Goal: Task Accomplishment & Management: Manage account settings

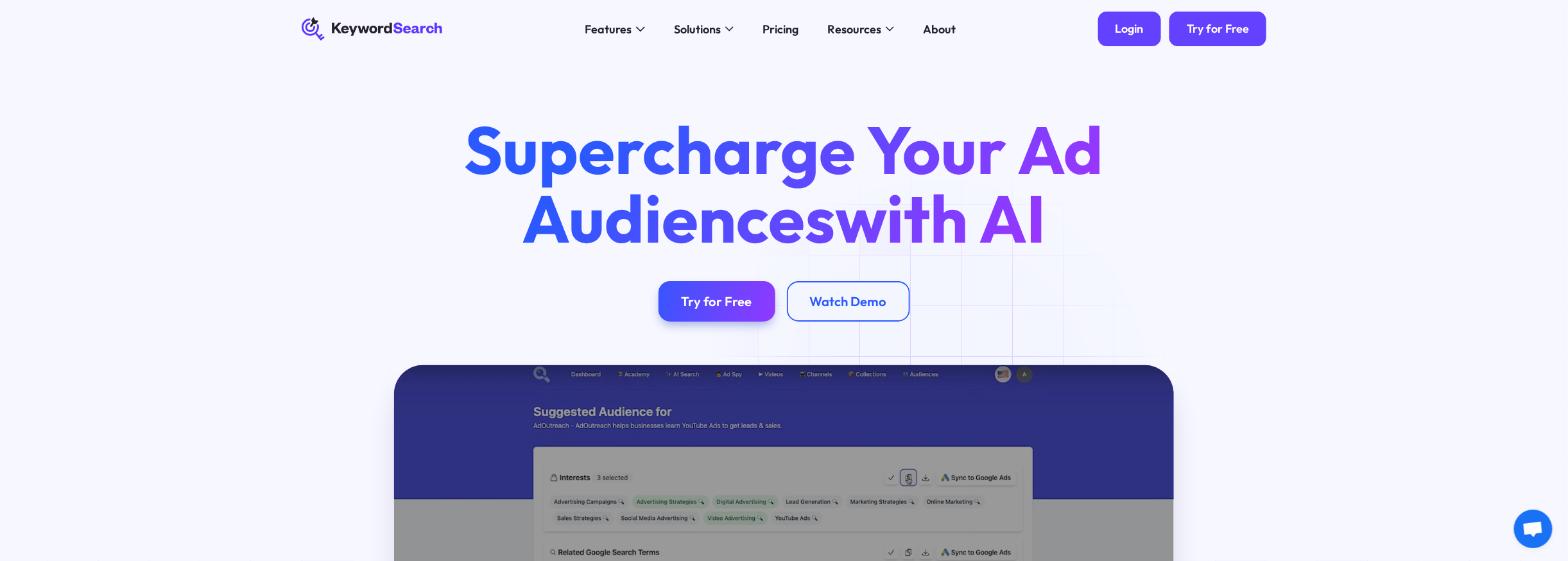
click at [1133, 27] on div "Login" at bounding box center [1129, 29] width 28 height 15
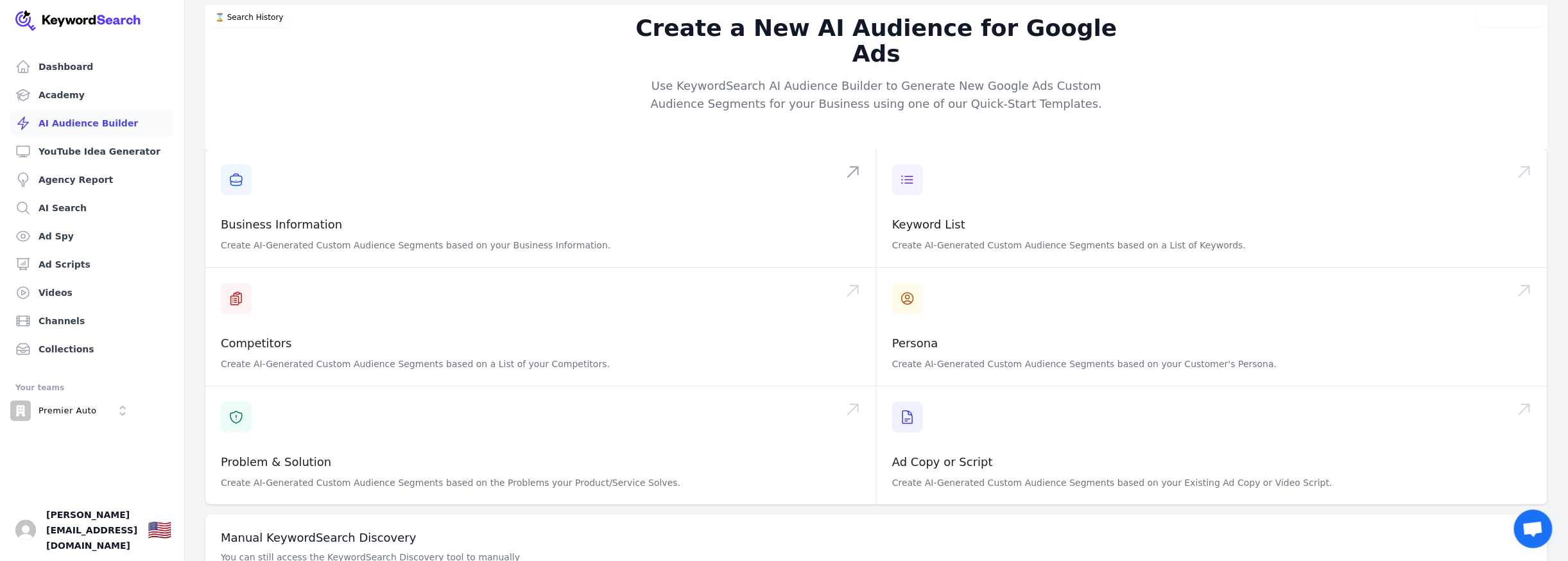
click at [43, 94] on link "Academy" at bounding box center [92, 95] width 164 height 26
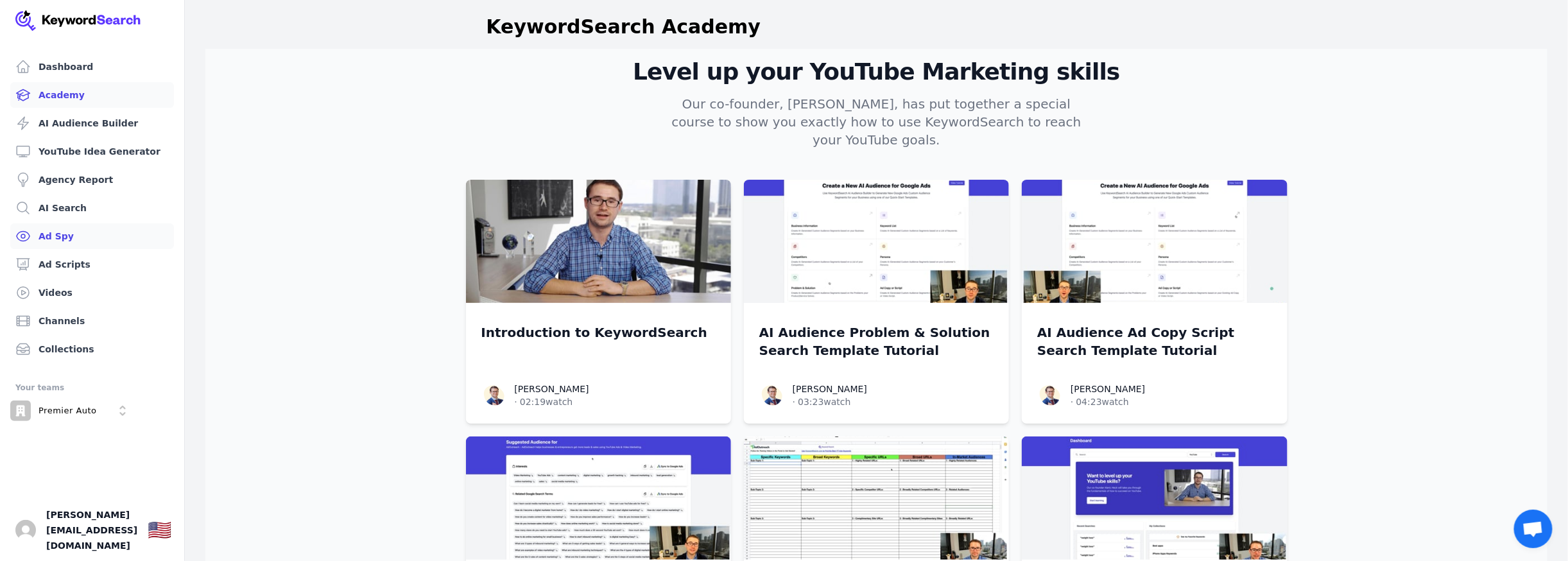
click at [52, 241] on link "Ad Spy" at bounding box center [92, 237] width 164 height 26
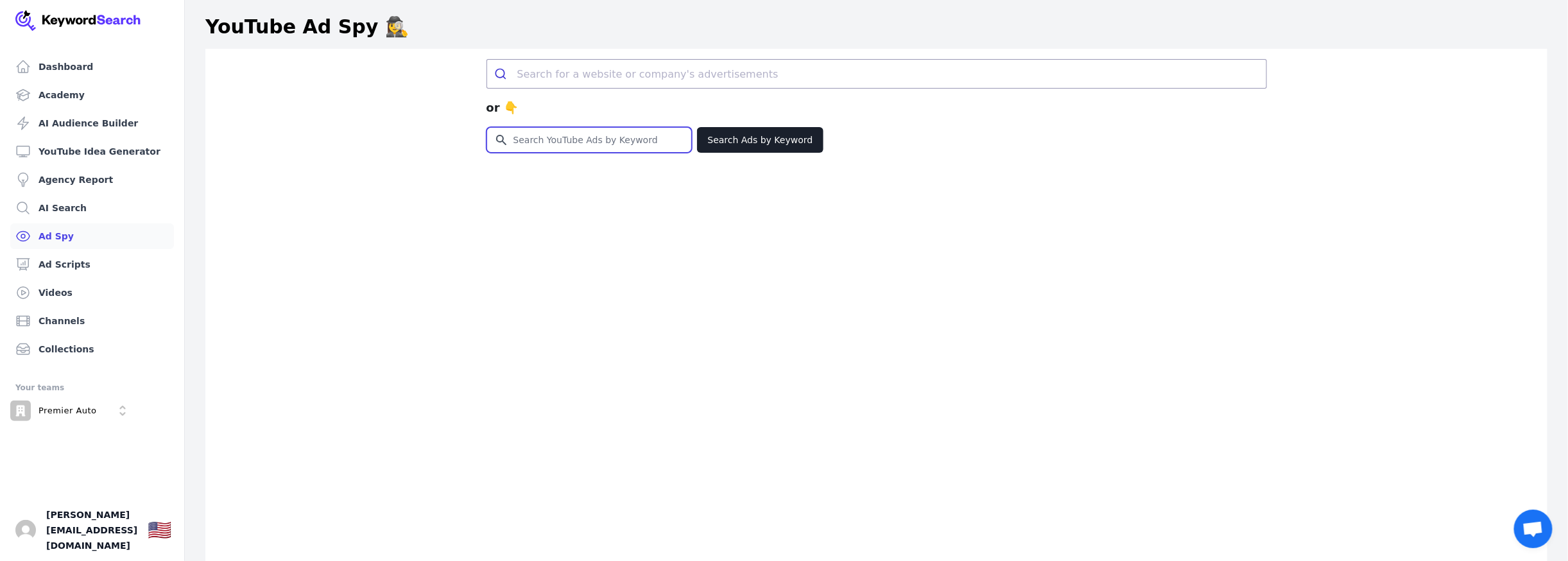
click at [581, 137] on input "Search for YouTube Keywords" at bounding box center [589, 140] width 204 height 24
type input "[DOMAIN_NAME]"
click at [750, 143] on button "Search Ads by Keyword" at bounding box center [760, 140] width 127 height 26
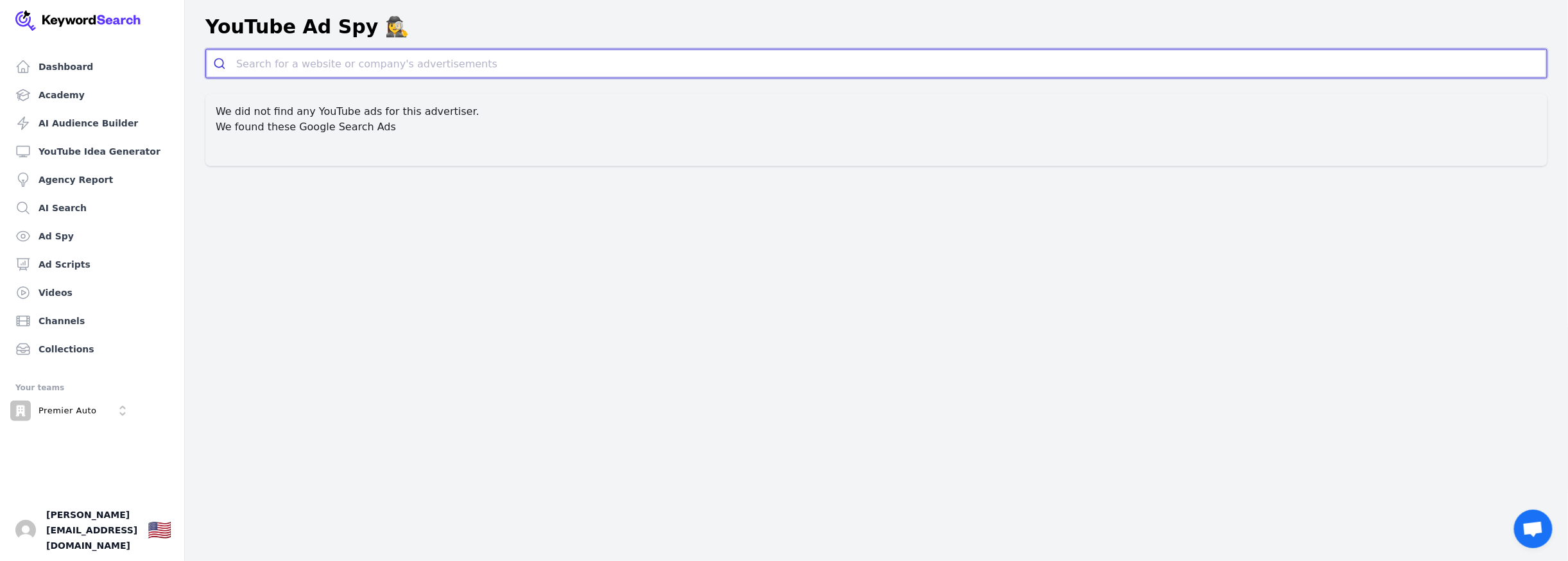
click at [282, 61] on input "search" at bounding box center [892, 63] width 1311 height 28
click at [48, 230] on link "Ad Spy" at bounding box center [92, 237] width 164 height 26
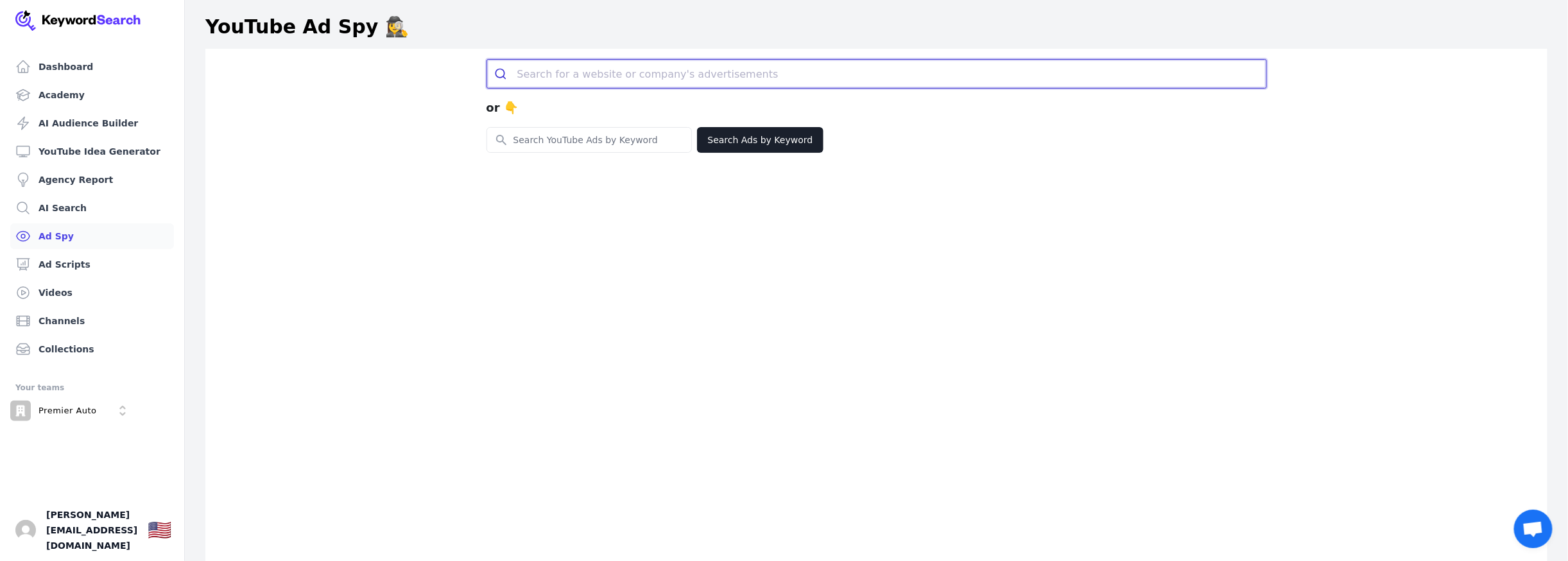
click at [547, 70] on input "search" at bounding box center [892, 73] width 749 height 28
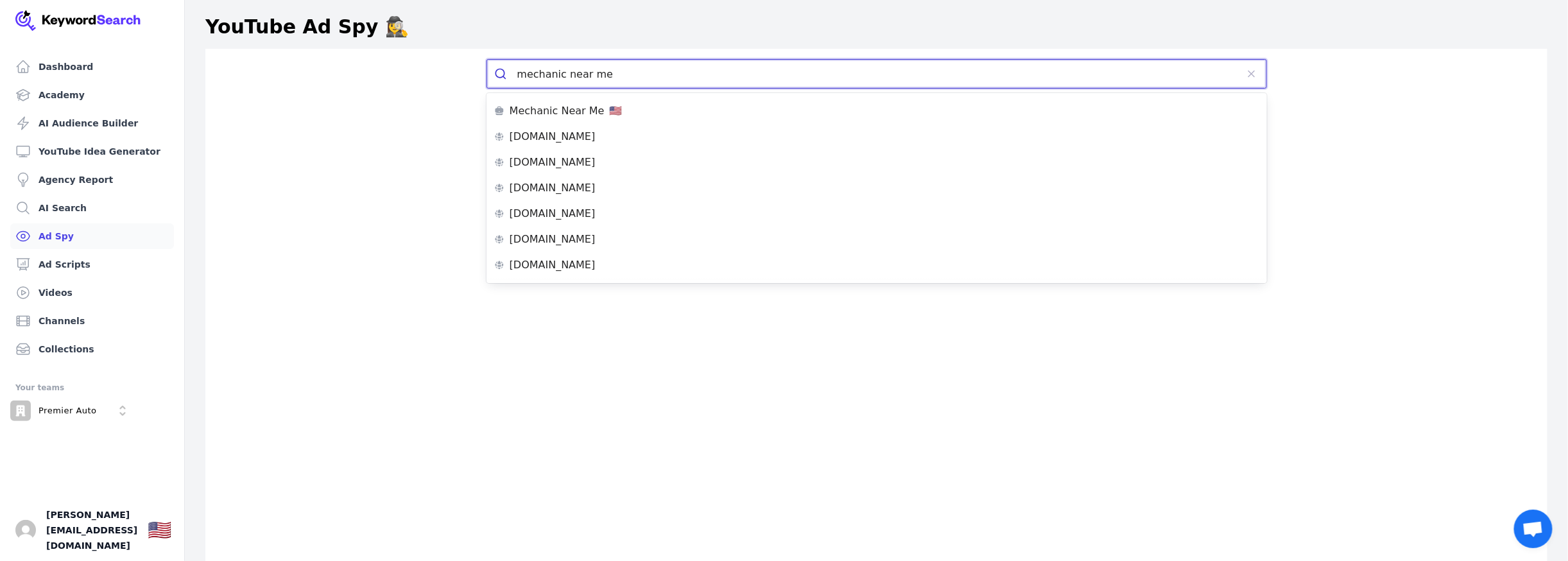
type input "mechanic near me"
click at [574, 111] on p "Mechanic Near Me" at bounding box center [557, 111] width 95 height 10
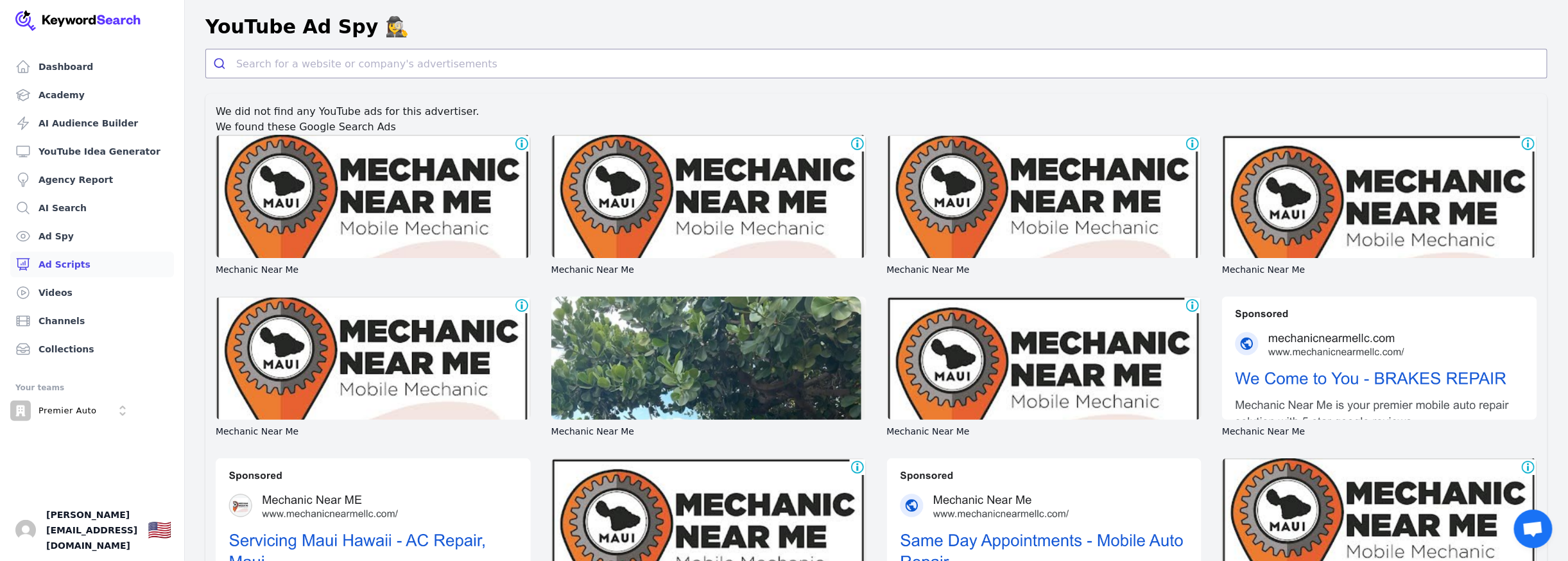
click at [68, 263] on link "Ad Scripts" at bounding box center [92, 265] width 164 height 26
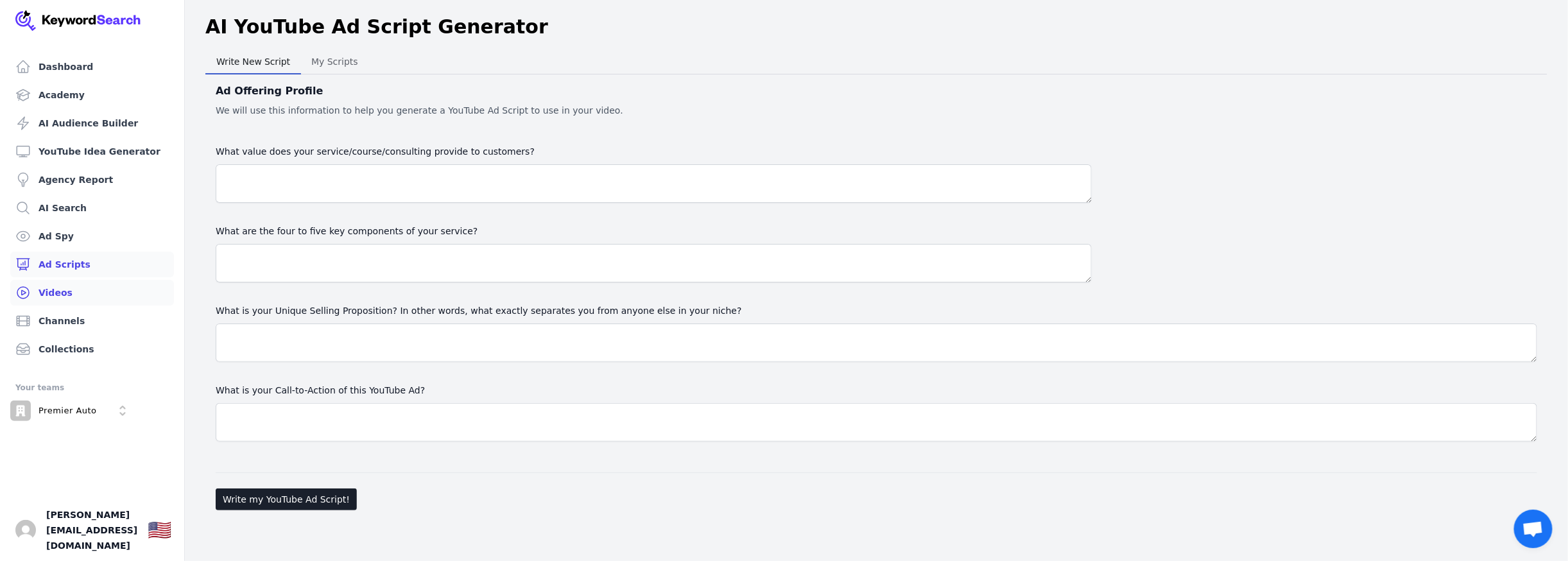
click at [54, 294] on link "Videos" at bounding box center [92, 293] width 164 height 26
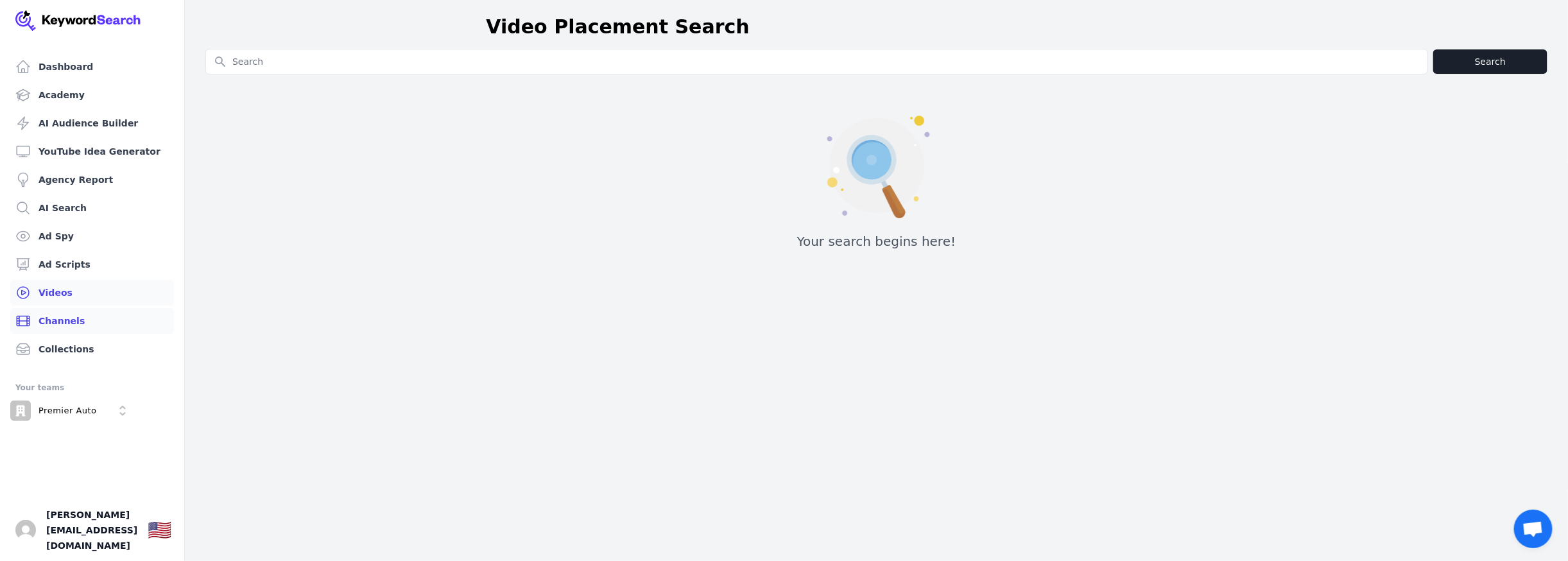
click at [52, 321] on link "Channels" at bounding box center [92, 321] width 164 height 26
click at [55, 341] on link "Collections" at bounding box center [92, 350] width 164 height 26
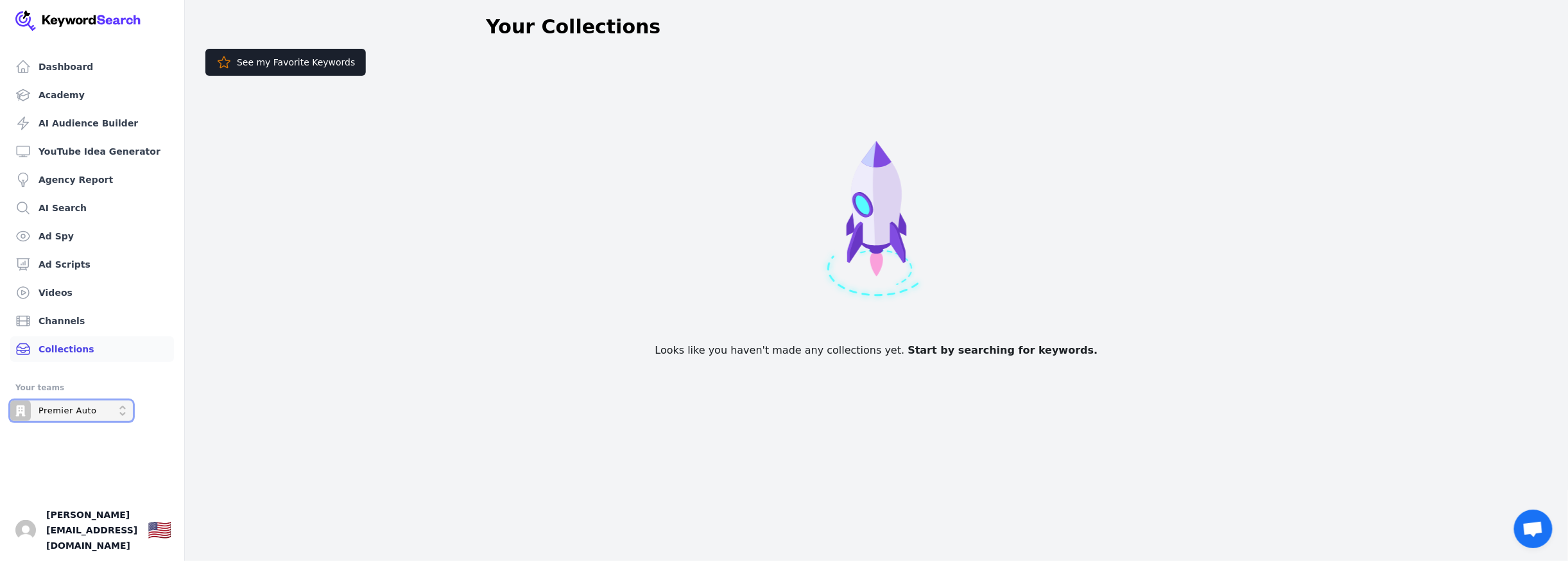
click at [52, 400] on div "Premier Auto" at bounding box center [53, 410] width 86 height 20
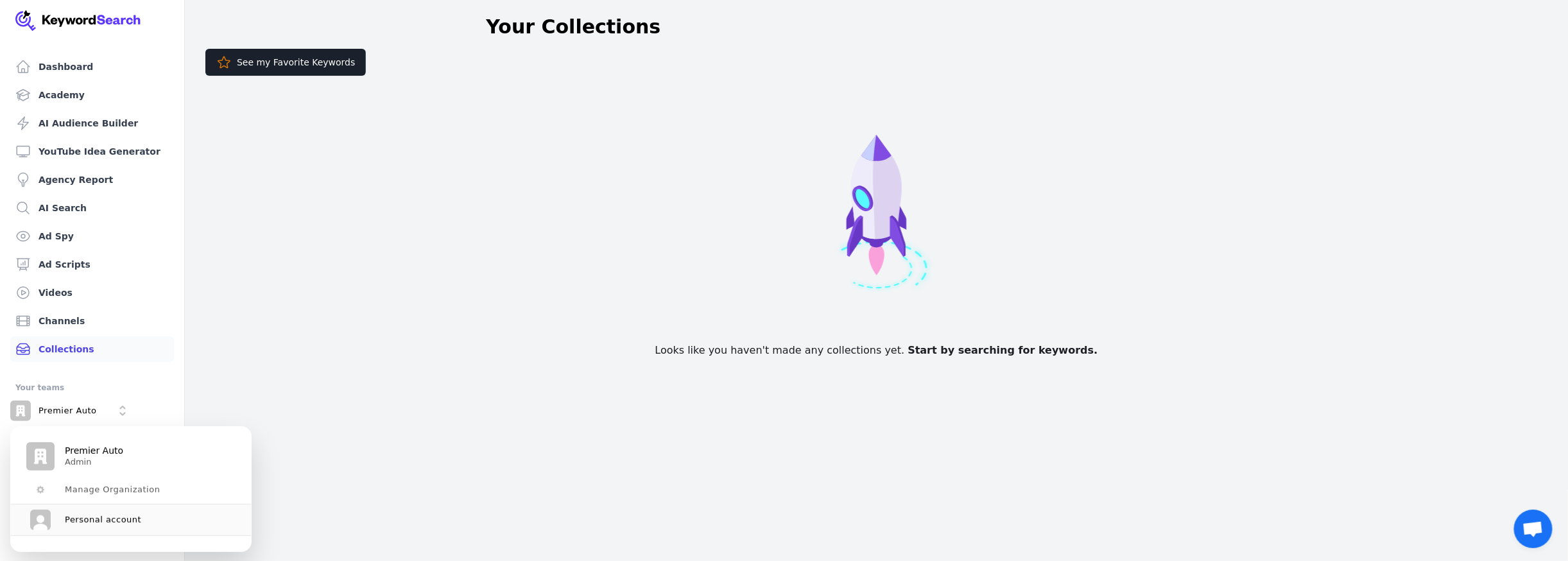
click at [81, 456] on p "Admin" at bounding box center [94, 461] width 58 height 10
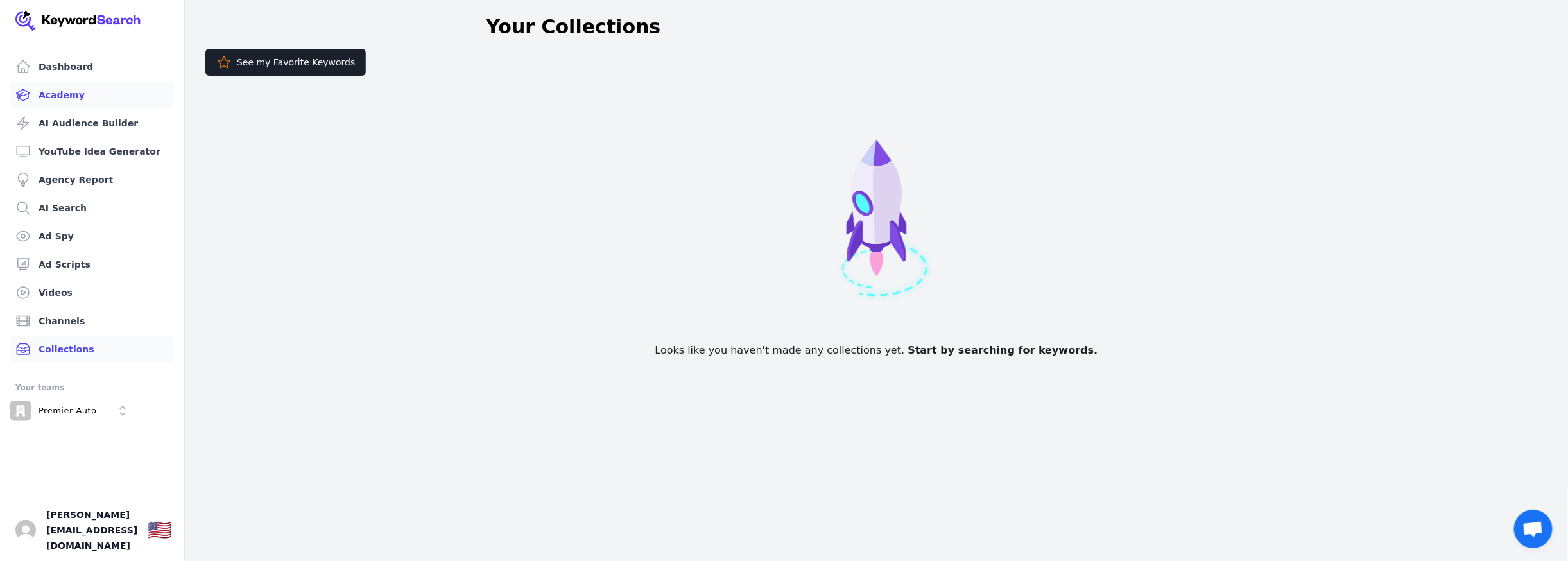
click at [56, 95] on link "Academy" at bounding box center [92, 95] width 164 height 26
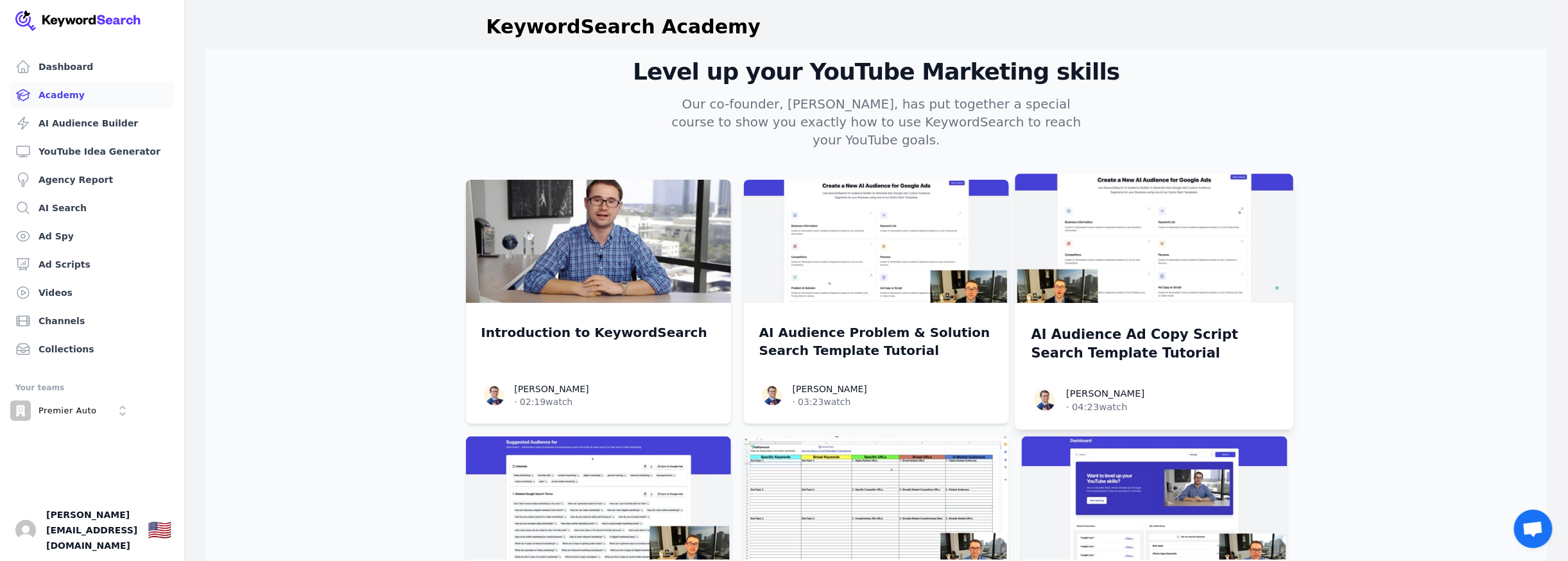
click at [1177, 324] on p "AI Audience Ad Copy Script Search Template Tutorial" at bounding box center [1154, 343] width 246 height 38
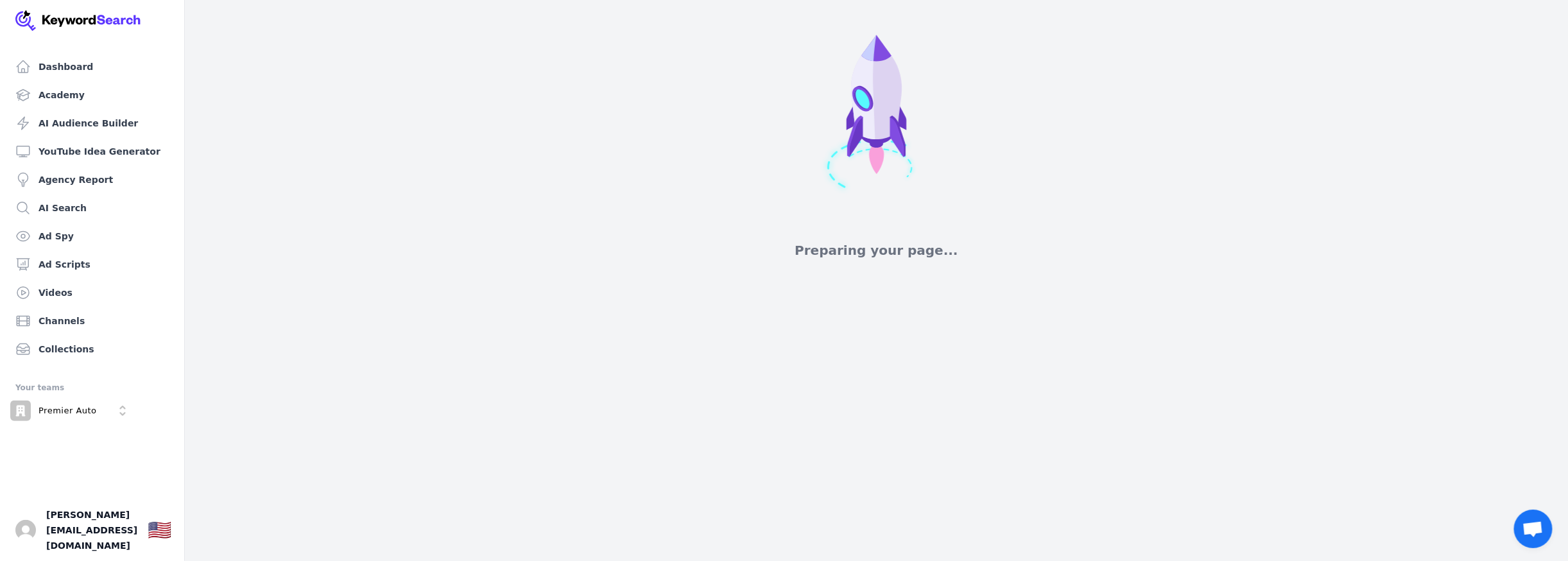
scroll to position [193, 0]
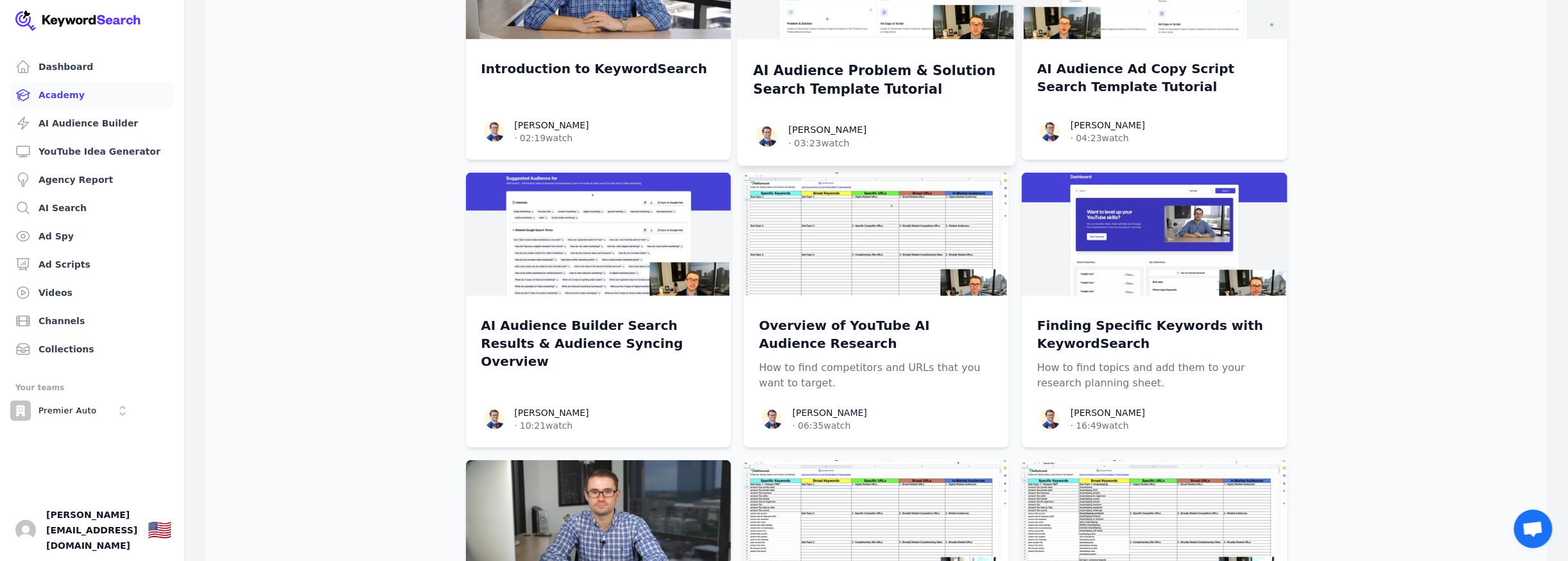
scroll to position [321, 0]
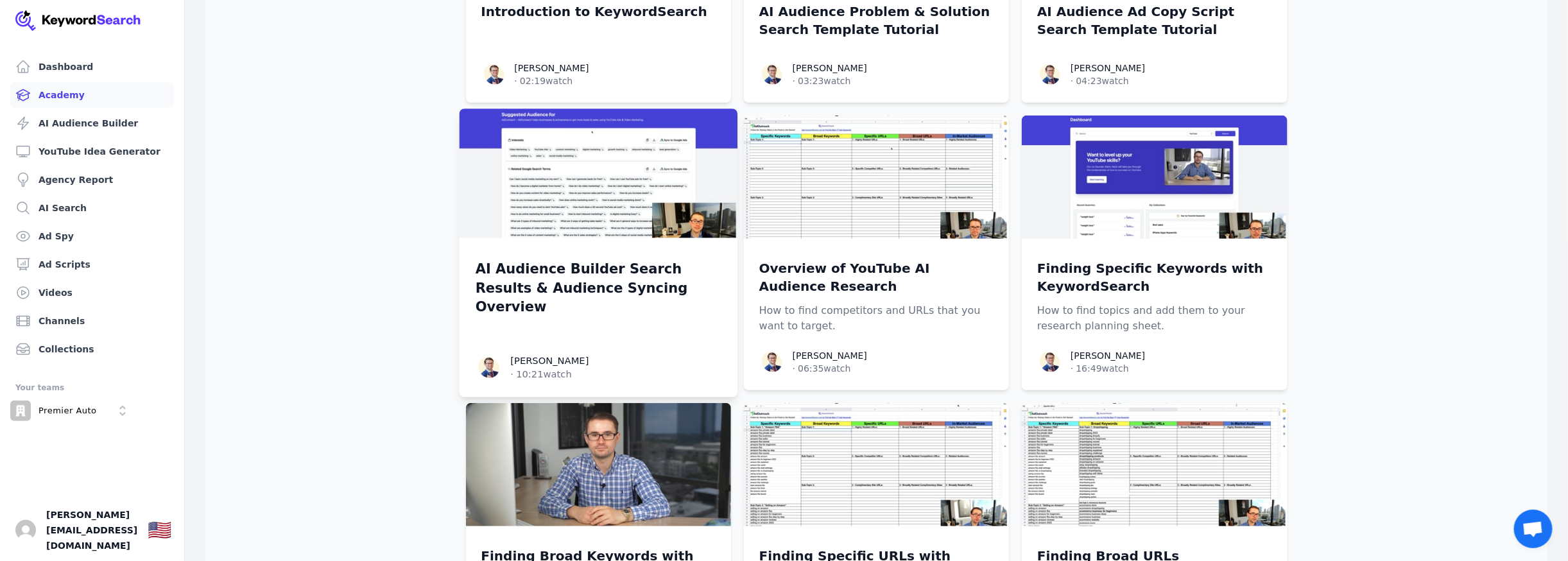
click at [633, 296] on div "AI Audience Builder Search Results & Audience Syncing Overview" at bounding box center [597, 295] width 246 height 83
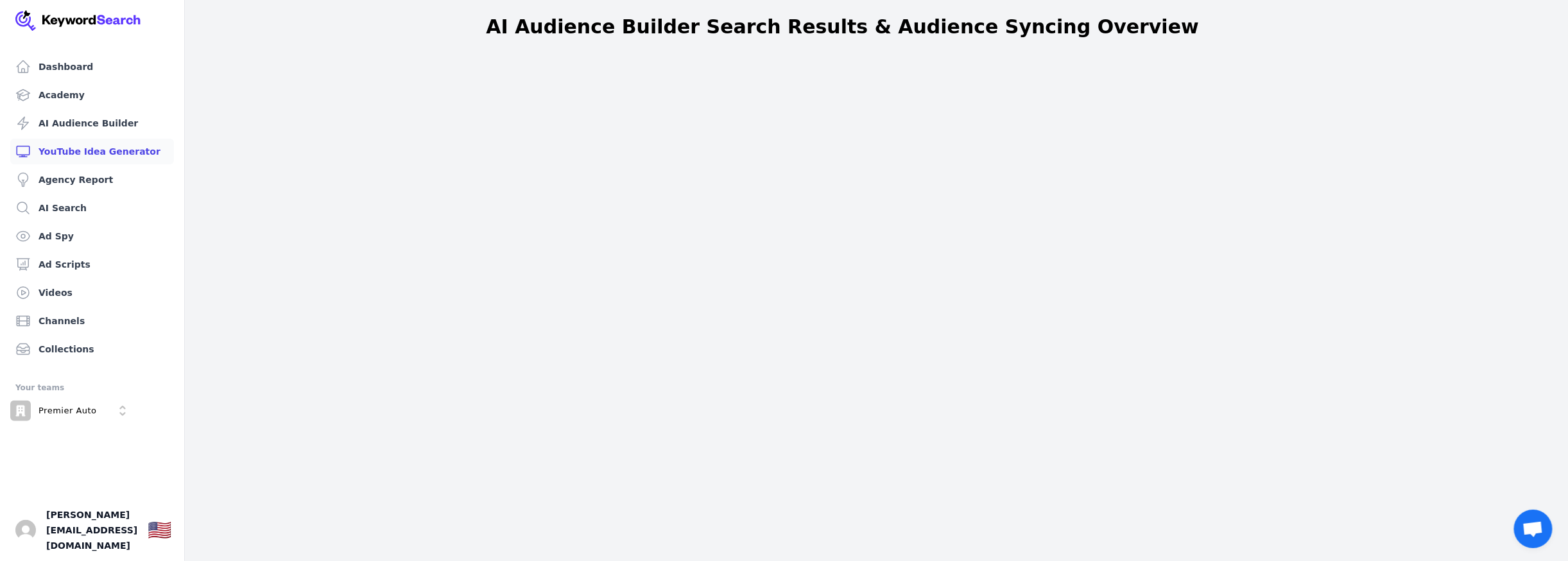
click at [64, 149] on link "YouTube Idea Generator" at bounding box center [92, 152] width 164 height 26
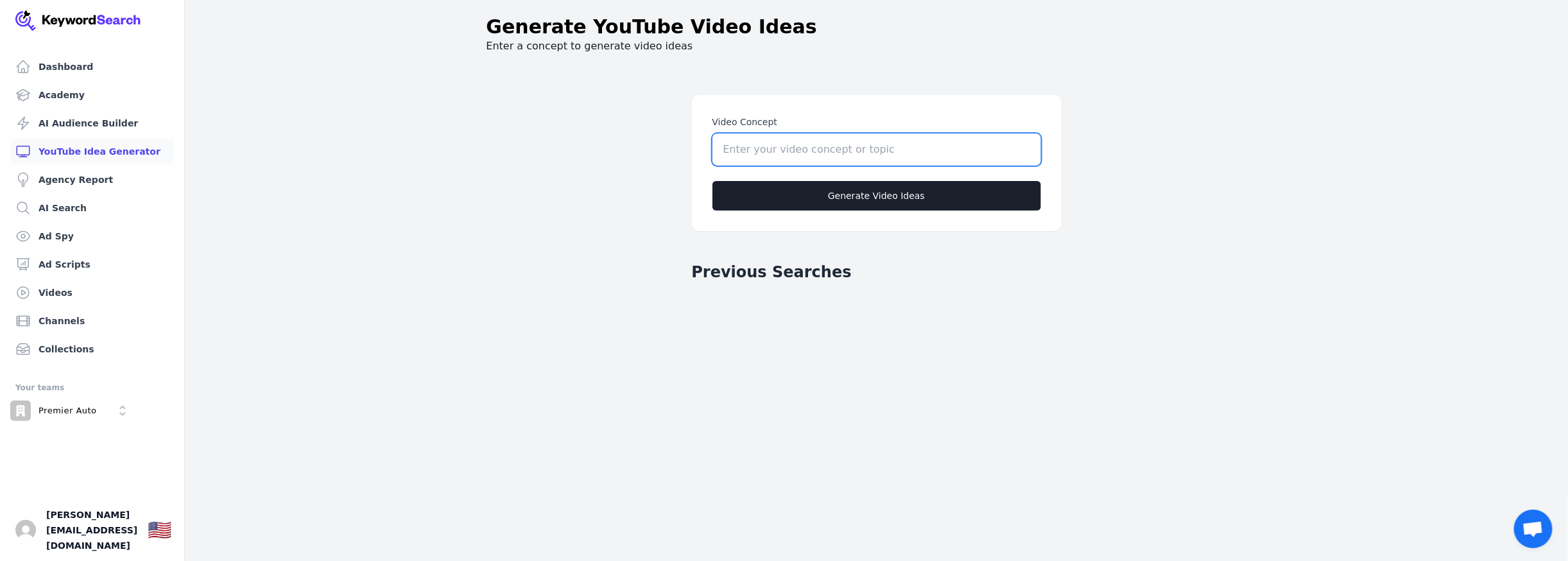
click at [804, 142] on input "Video Concept" at bounding box center [876, 149] width 328 height 32
click at [847, 155] on input "Video Concept" at bounding box center [876, 149] width 328 height 32
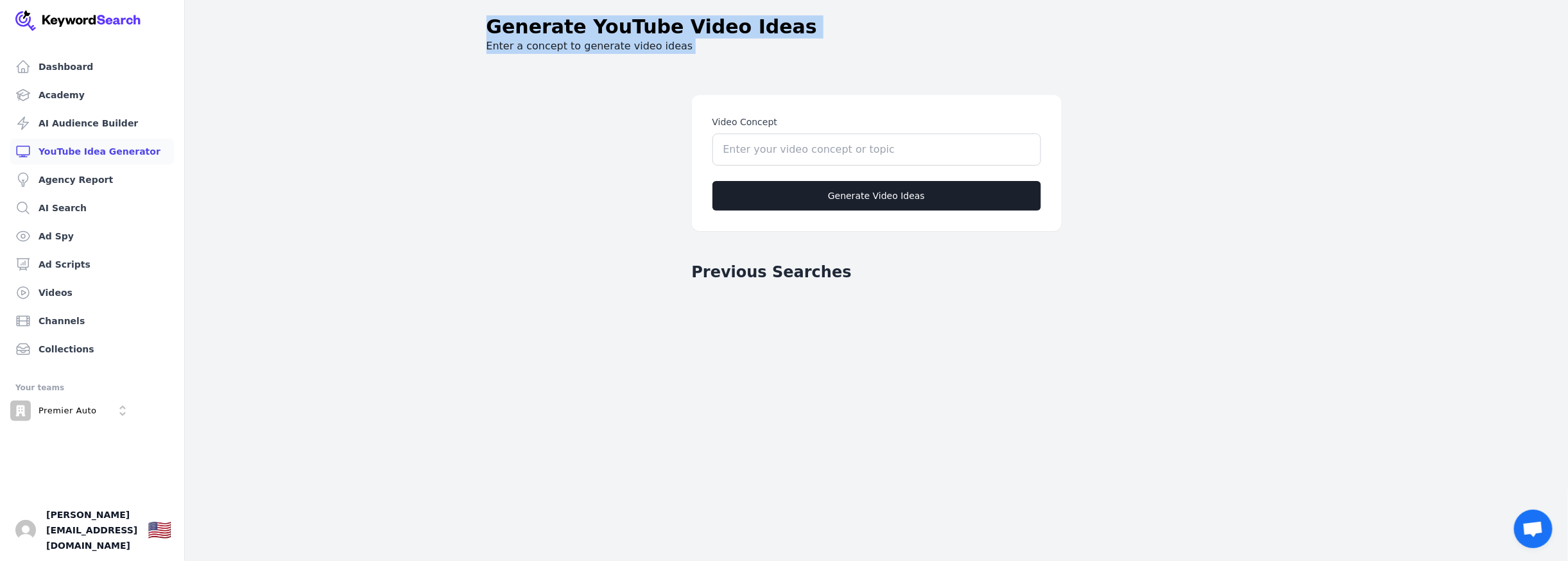
drag, startPoint x: 482, startPoint y: 19, endPoint x: 681, endPoint y: 70, distance: 205.4
click at [681, 70] on main "Generate YouTube Video Ideas Enter a concept to generate video ideas Video Conc…" at bounding box center [784, 315] width 1568 height 630
copy div "Generate YouTube Video Ideas Enter a concept to generate video ideas"
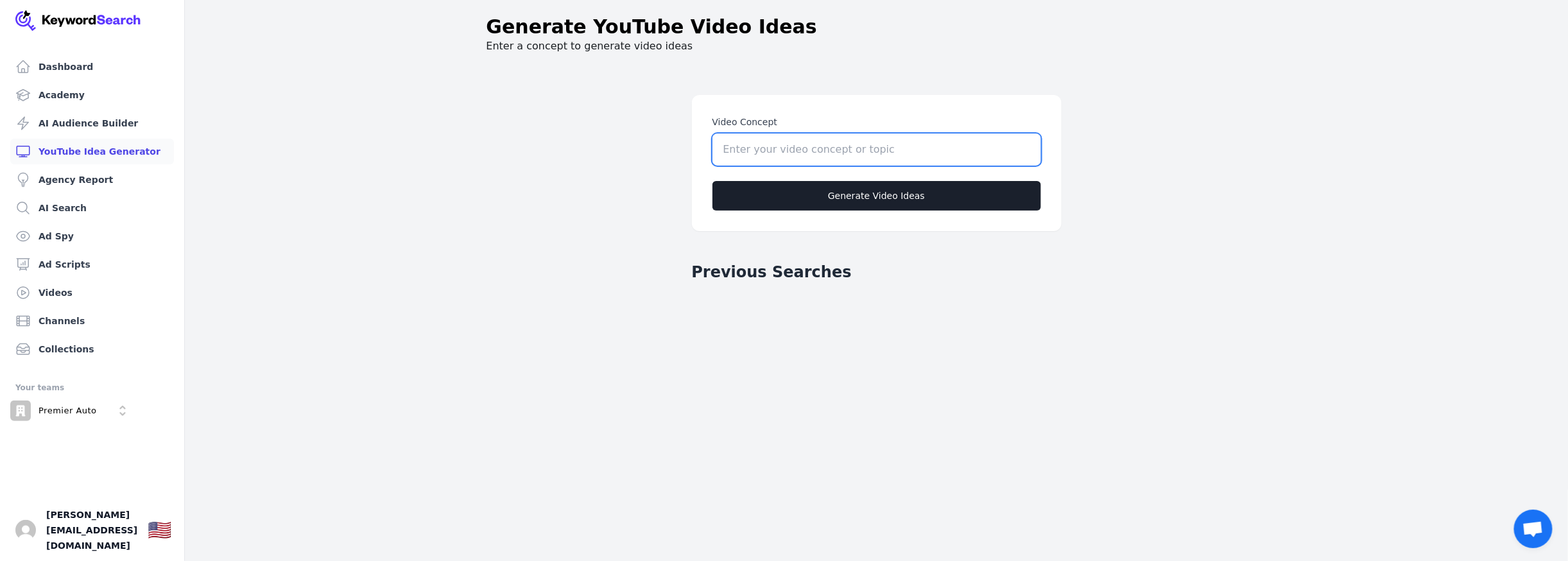
paste input "The 15-Minute Fix” Concept: Show fast, simple maintenance checks you do for fre…"
type input "The 15-Minute Fix” Concept: Show fast, simple maintenance checks you do for fre…"
click at [834, 199] on button "Generate Video Ideas" at bounding box center [876, 195] width 328 height 30
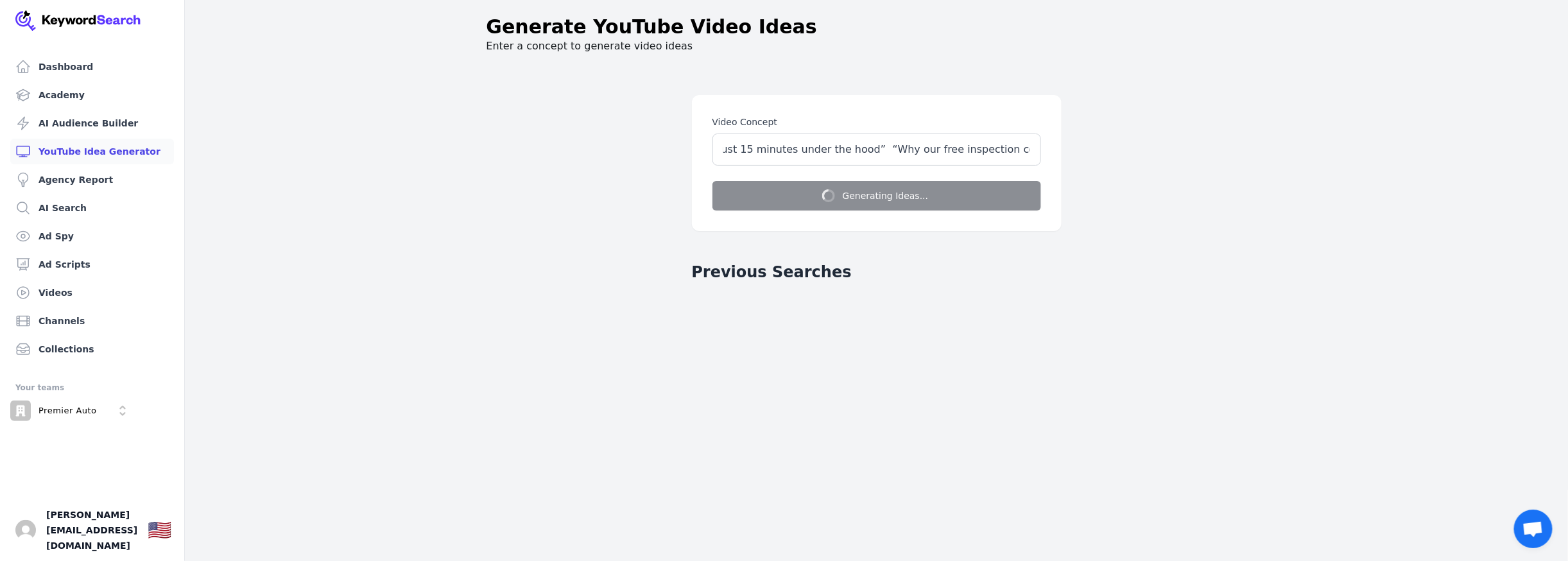
scroll to position [0, 0]
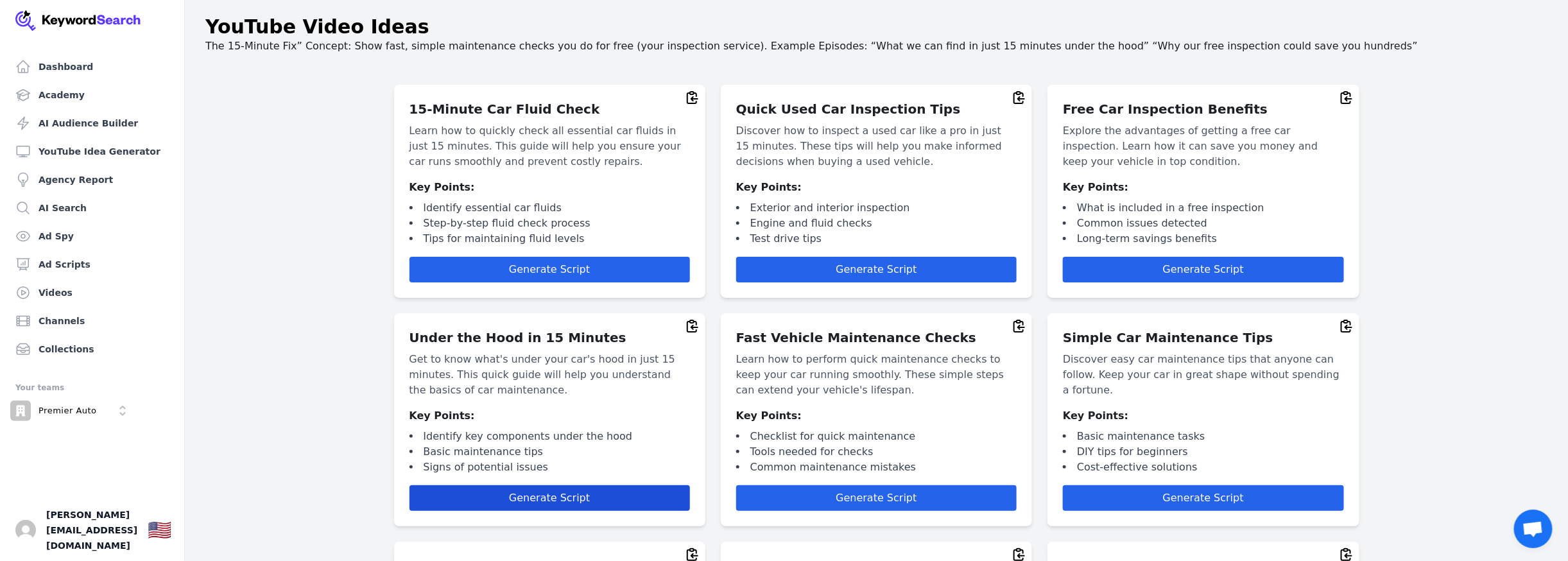
click at [546, 500] on span "Generate Script" at bounding box center [550, 497] width 81 height 12
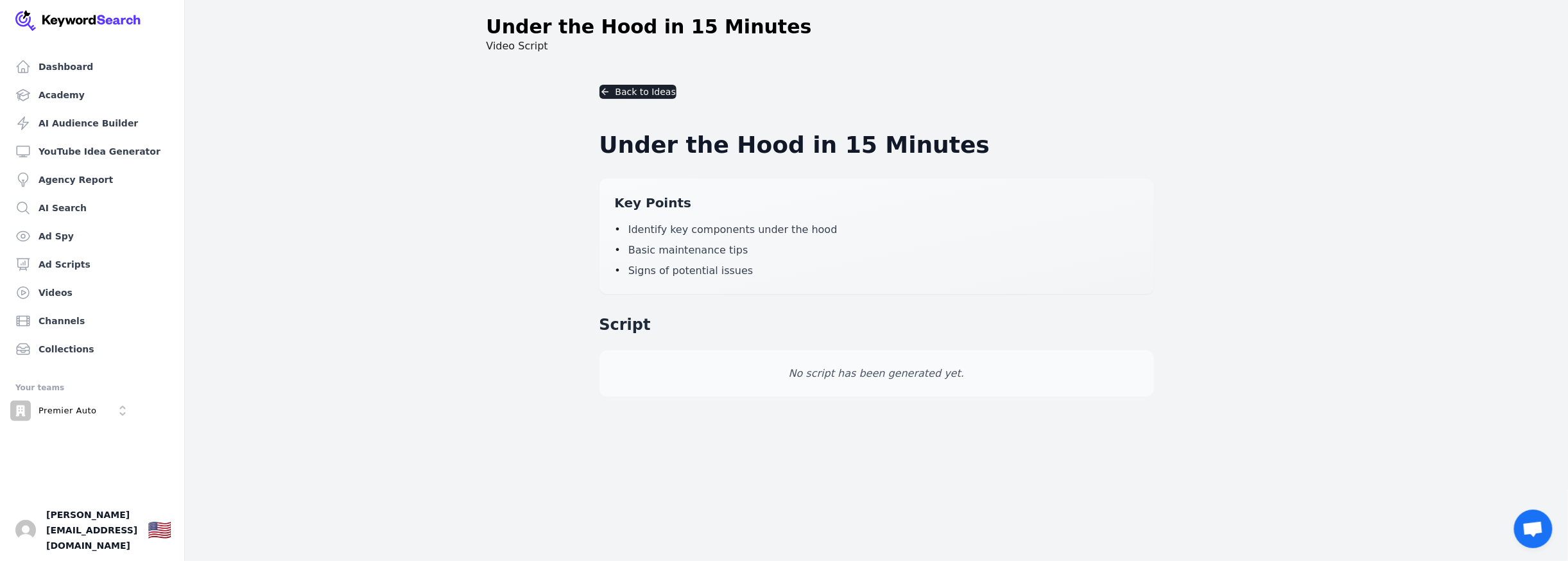
click at [846, 368] on p "No script has been generated yet." at bounding box center [876, 373] width 524 height 15
click at [629, 322] on h2 "Script" at bounding box center [876, 324] width 554 height 20
click at [630, 93] on button "Back to Ideas" at bounding box center [638, 91] width 77 height 14
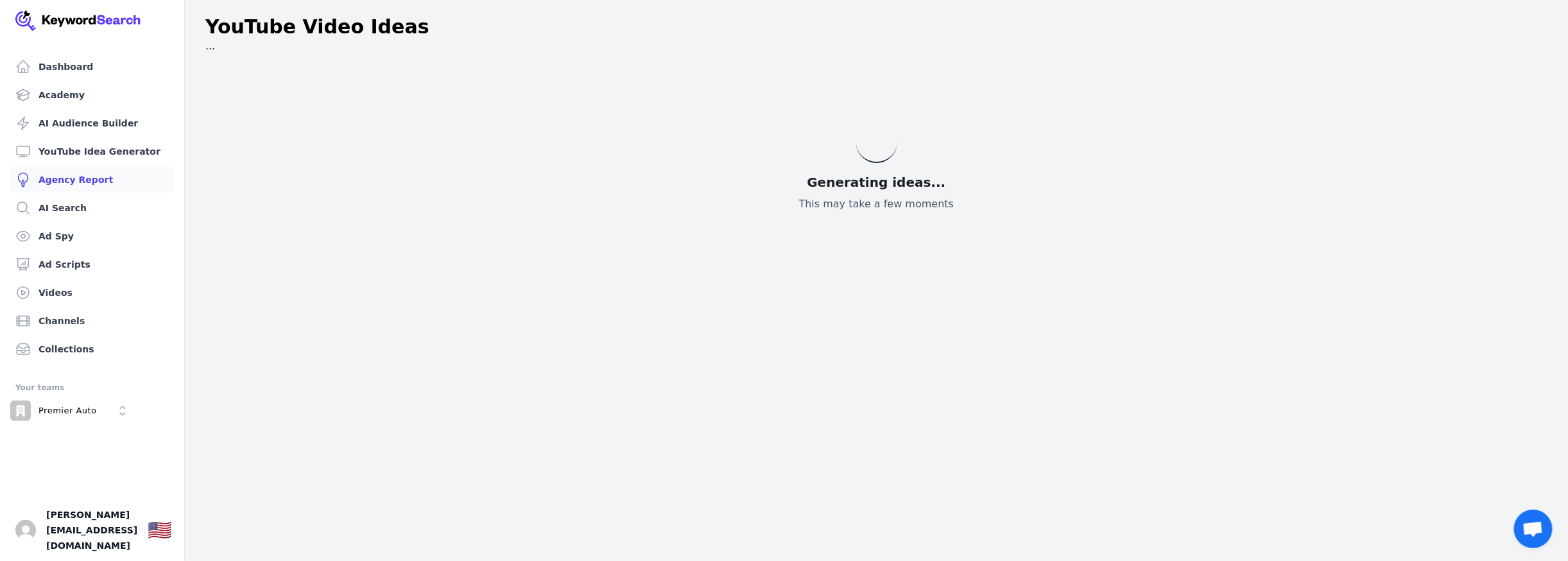
click at [70, 180] on link "Agency Report" at bounding box center [92, 180] width 164 height 26
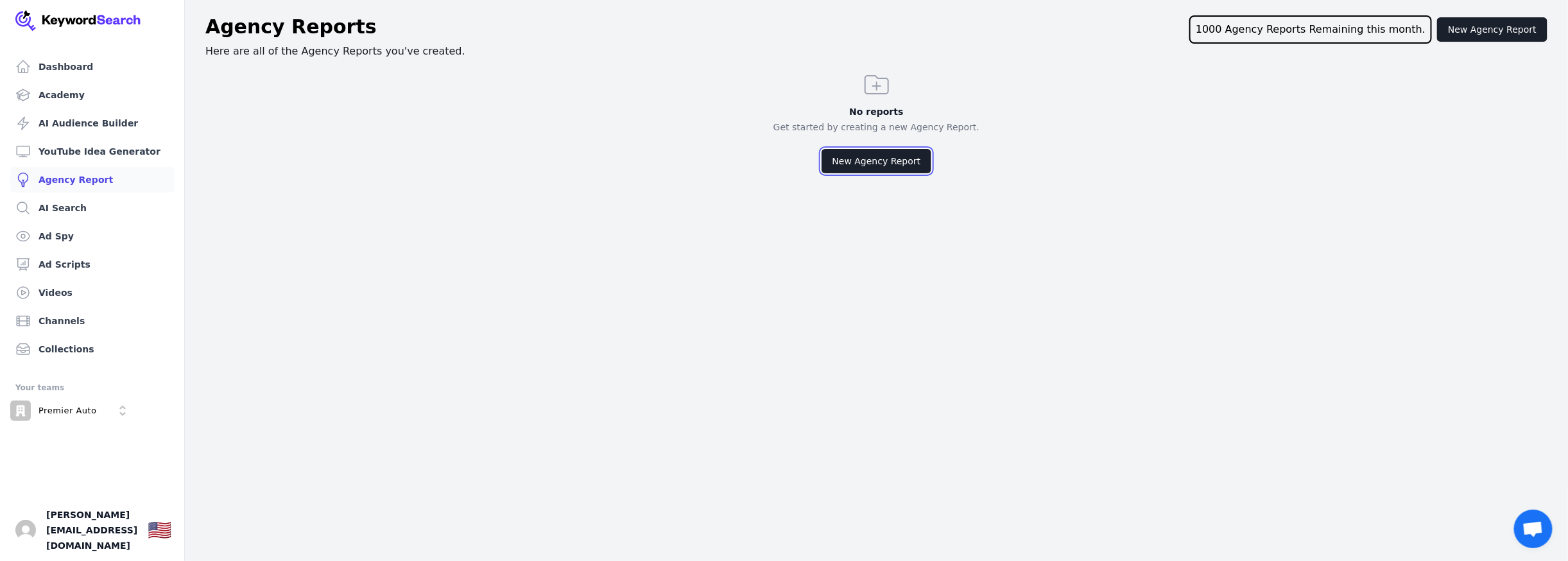
click at [885, 160] on button "New Agency Report" at bounding box center [876, 161] width 111 height 24
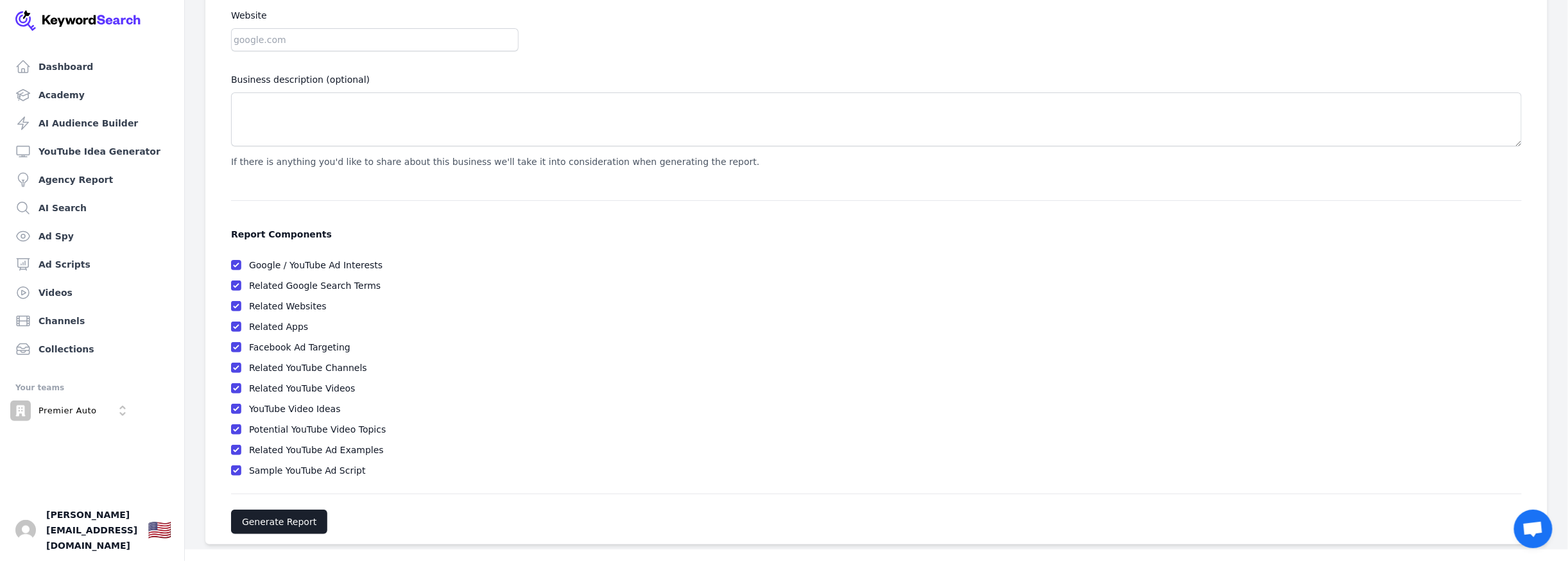
scroll to position [84, 0]
click at [308, 515] on button "Generate Report" at bounding box center [278, 520] width 96 height 24
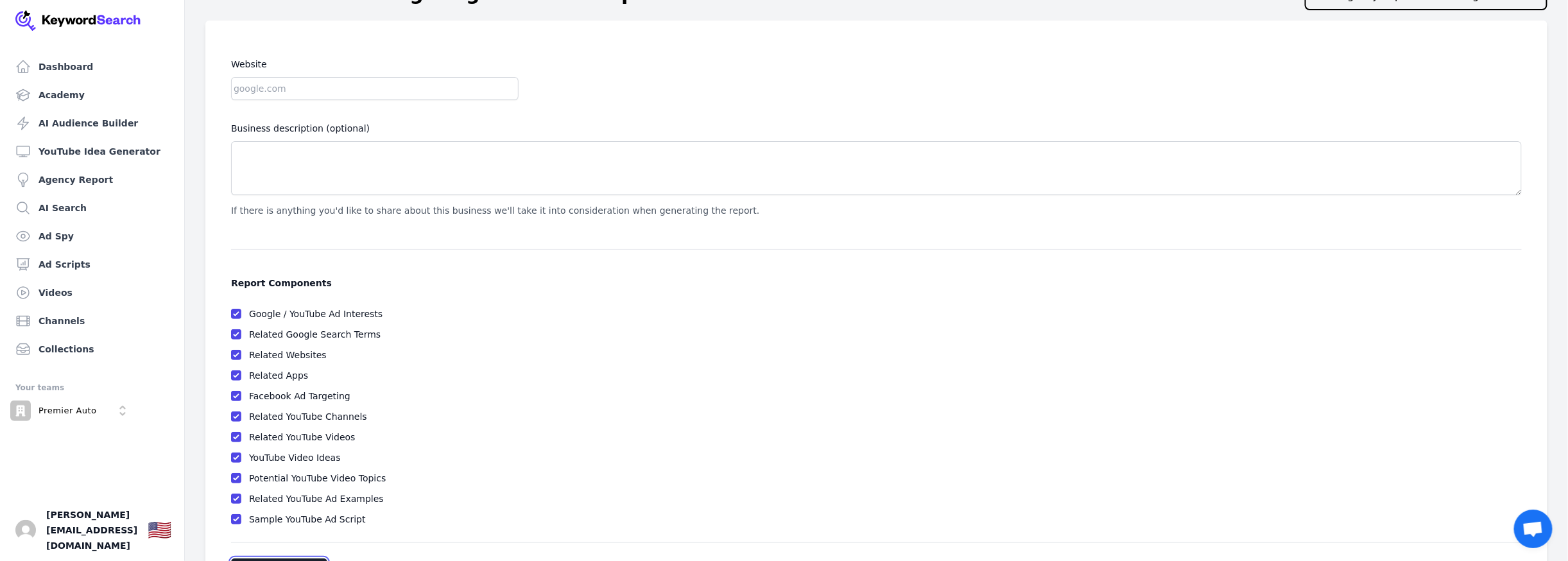
scroll to position [0, 0]
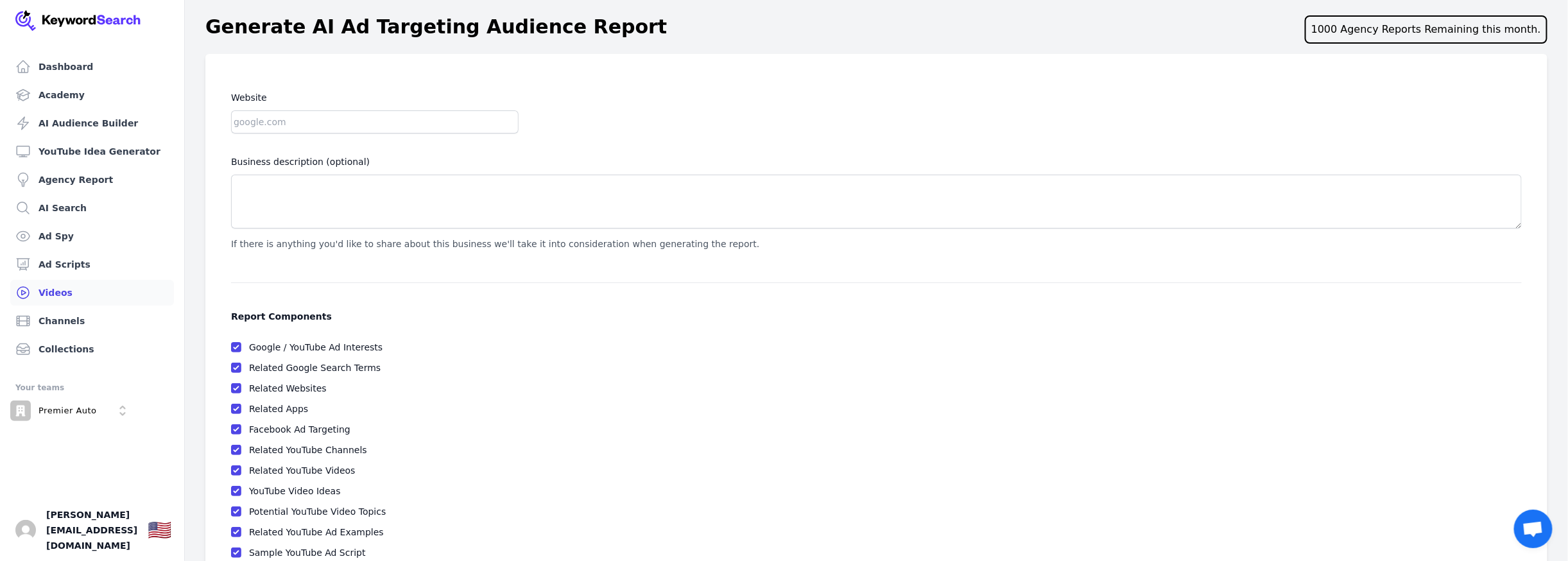
click at [51, 288] on link "Videos" at bounding box center [92, 293] width 164 height 26
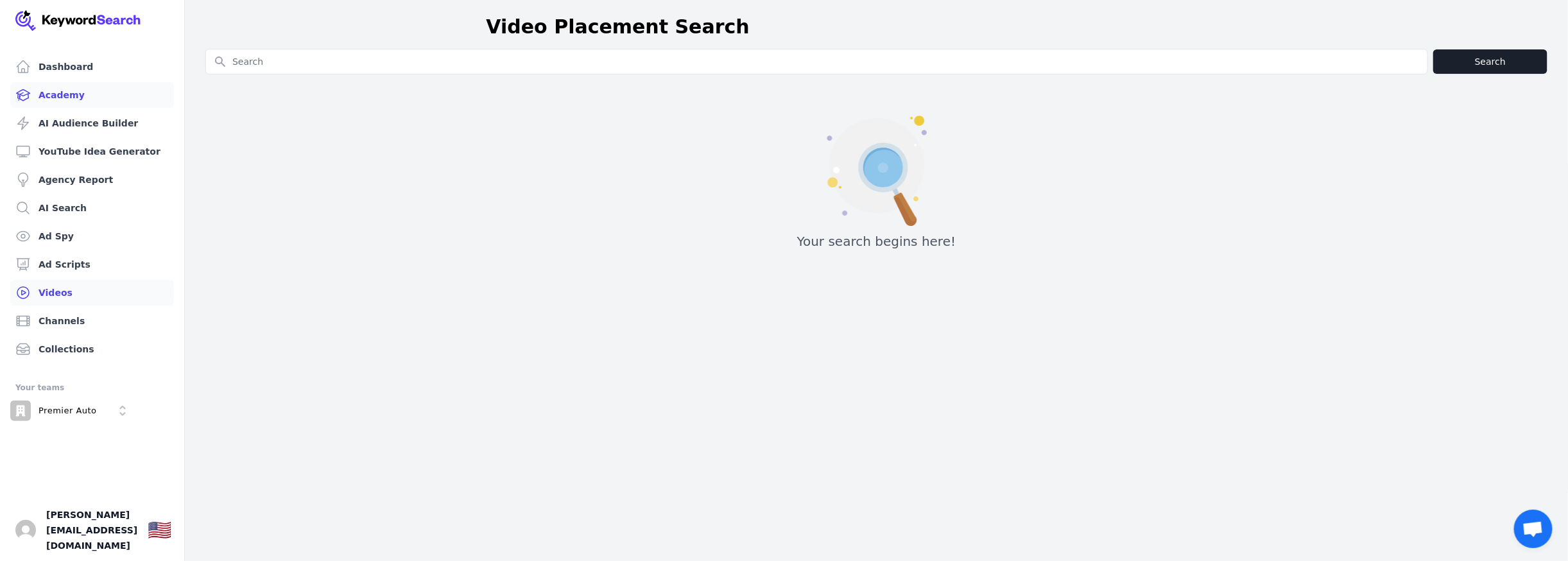
click at [56, 100] on link "Academy" at bounding box center [92, 95] width 164 height 26
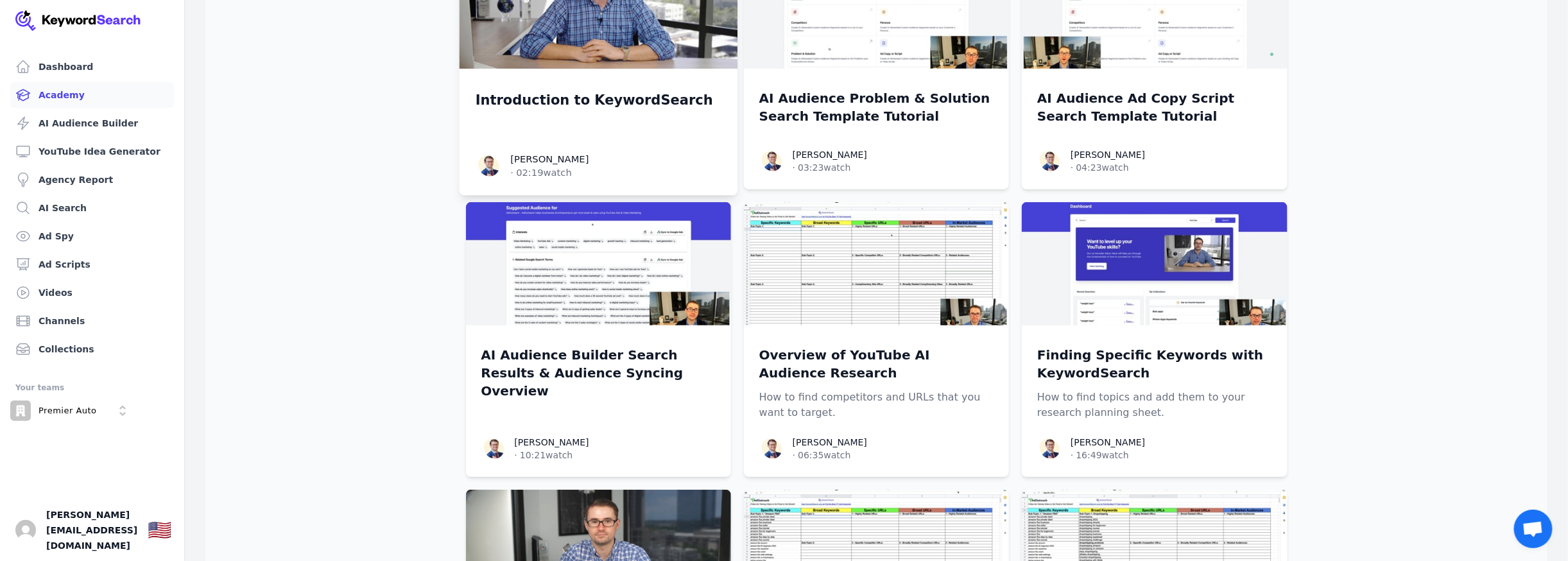
scroll to position [321, 0]
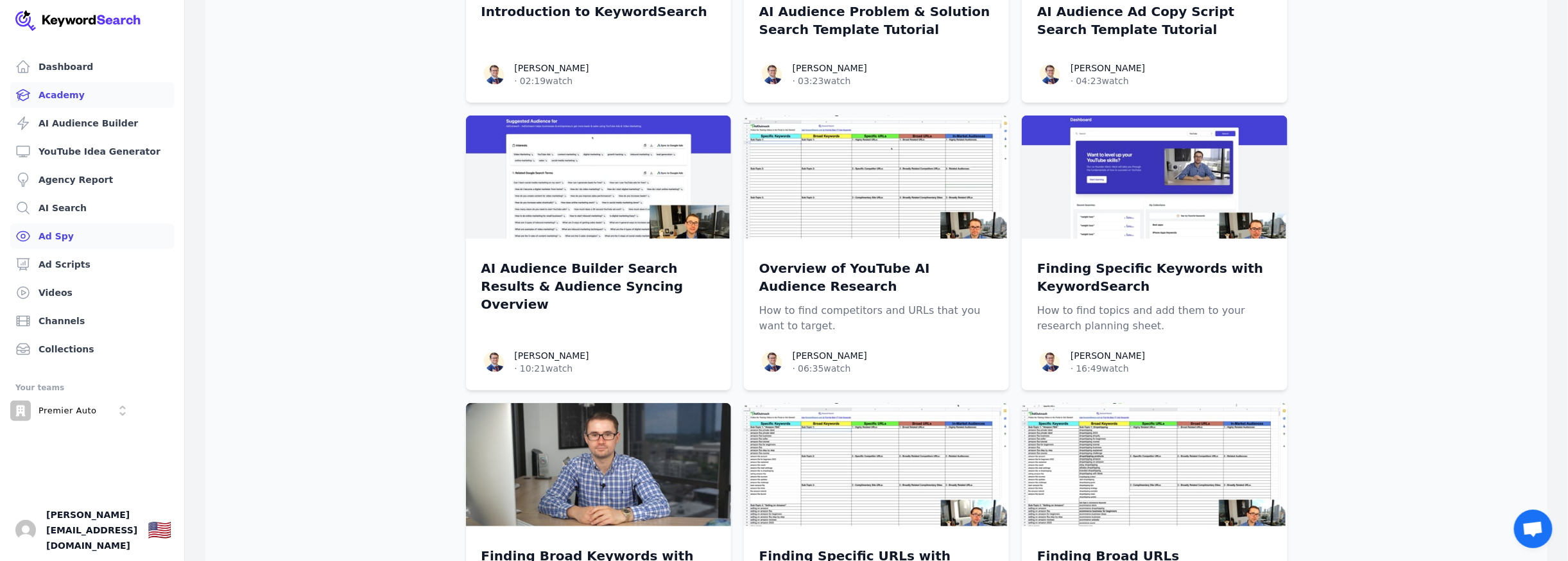
click at [59, 235] on link "Ad Spy" at bounding box center [92, 237] width 164 height 26
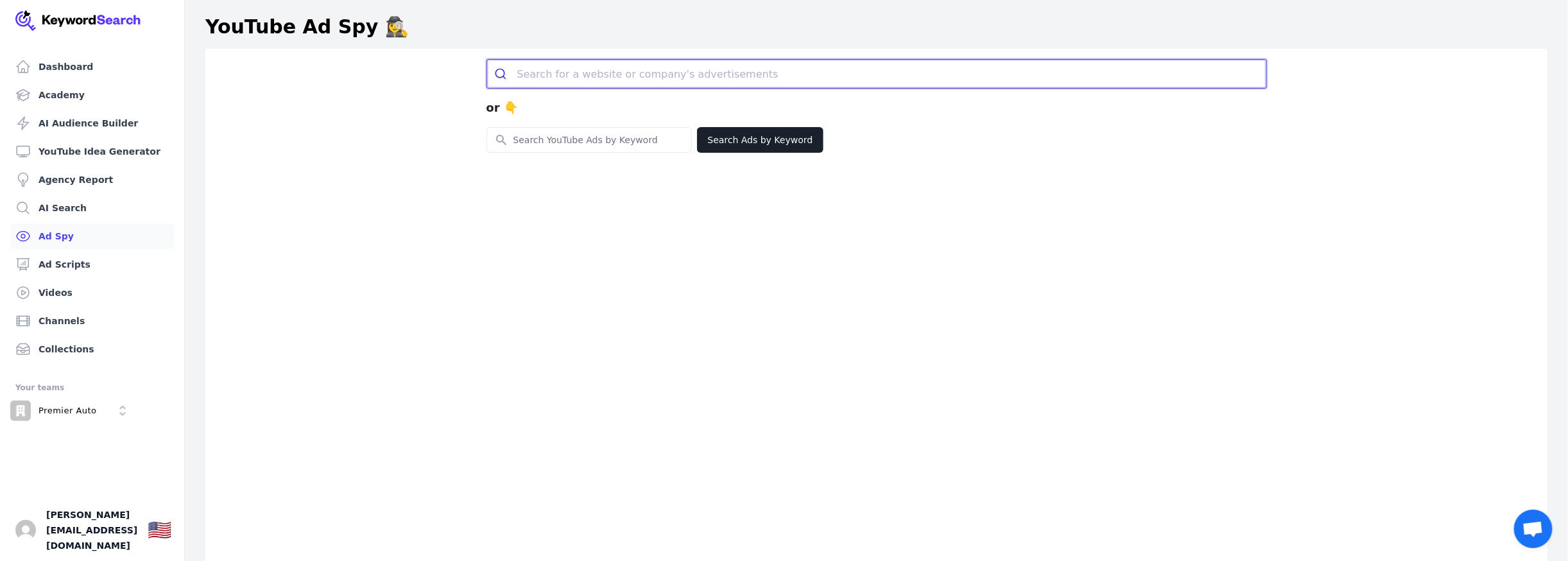
click at [611, 69] on input "search" at bounding box center [892, 73] width 749 height 28
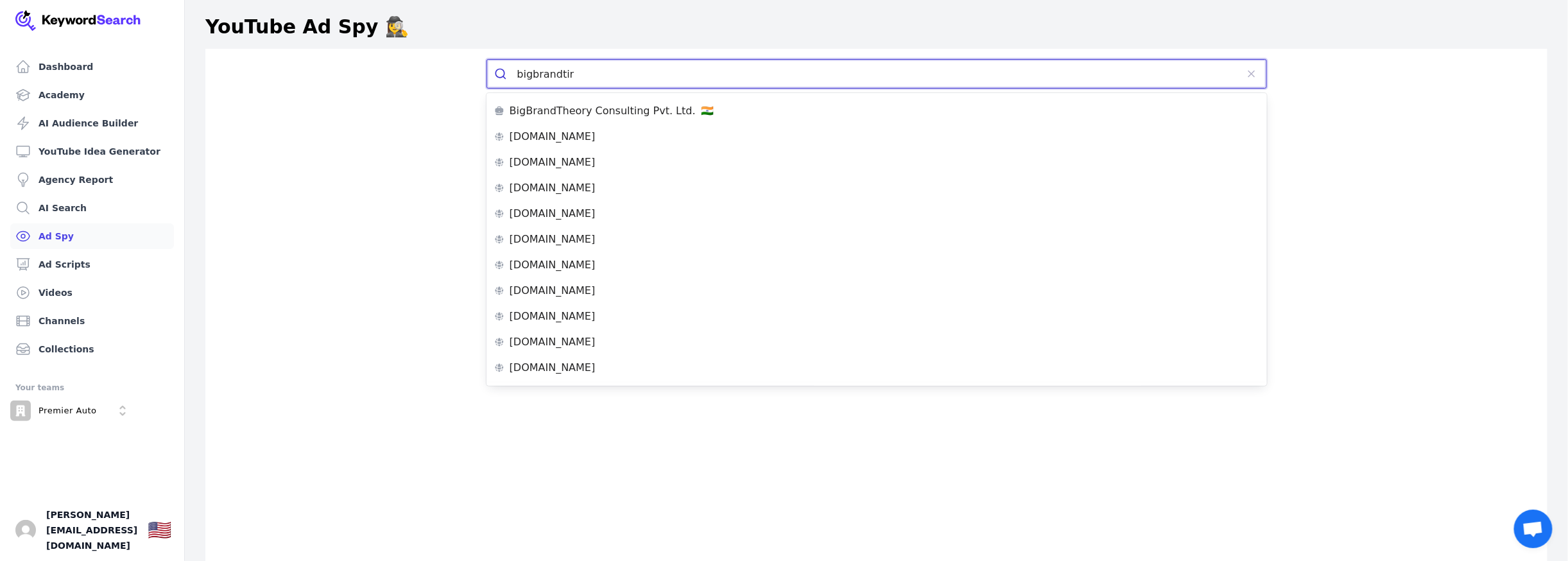
type input "bigbrandtire"
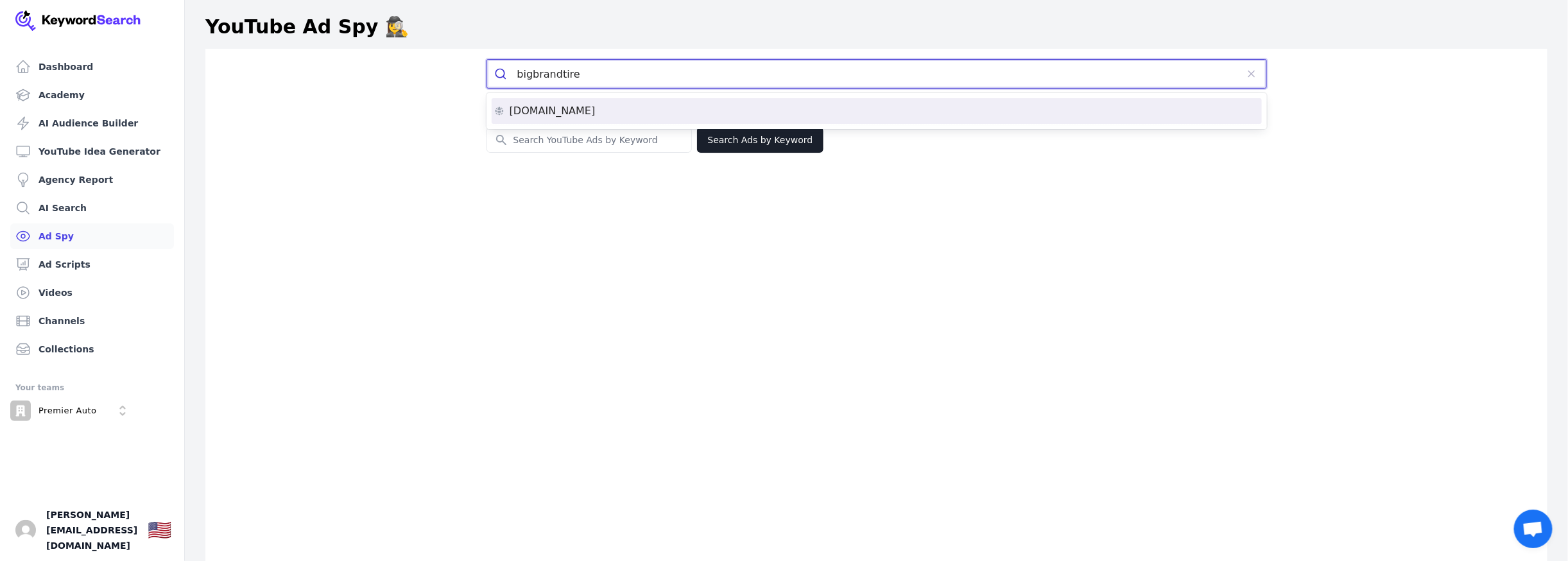
click at [565, 108] on p "[DOMAIN_NAME]" at bounding box center [552, 111] width 86 height 10
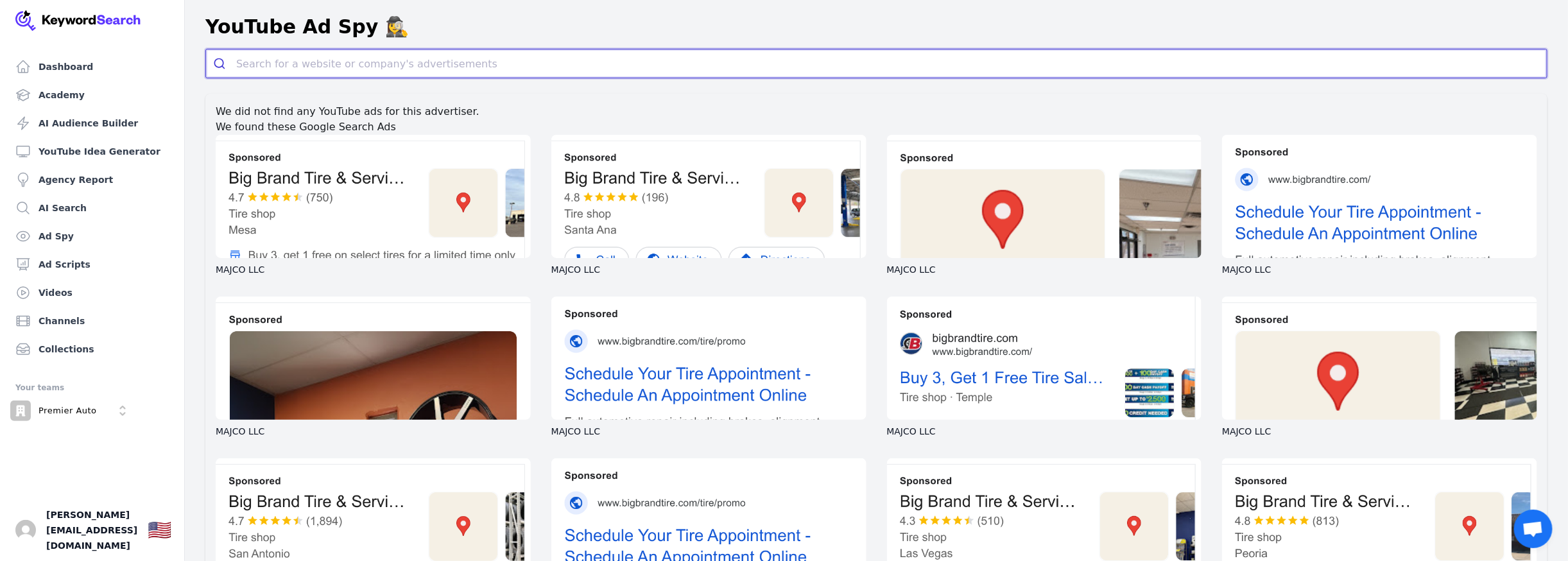
click at [432, 65] on input "search" at bounding box center [892, 63] width 1311 height 28
click at [206, 49] on button "submit" at bounding box center [220, 63] width 30 height 28
click at [296, 62] on input "klippper" at bounding box center [876, 63] width 1281 height 28
type input "klippperauto"
click at [206, 49] on button "submit" at bounding box center [220, 63] width 30 height 28
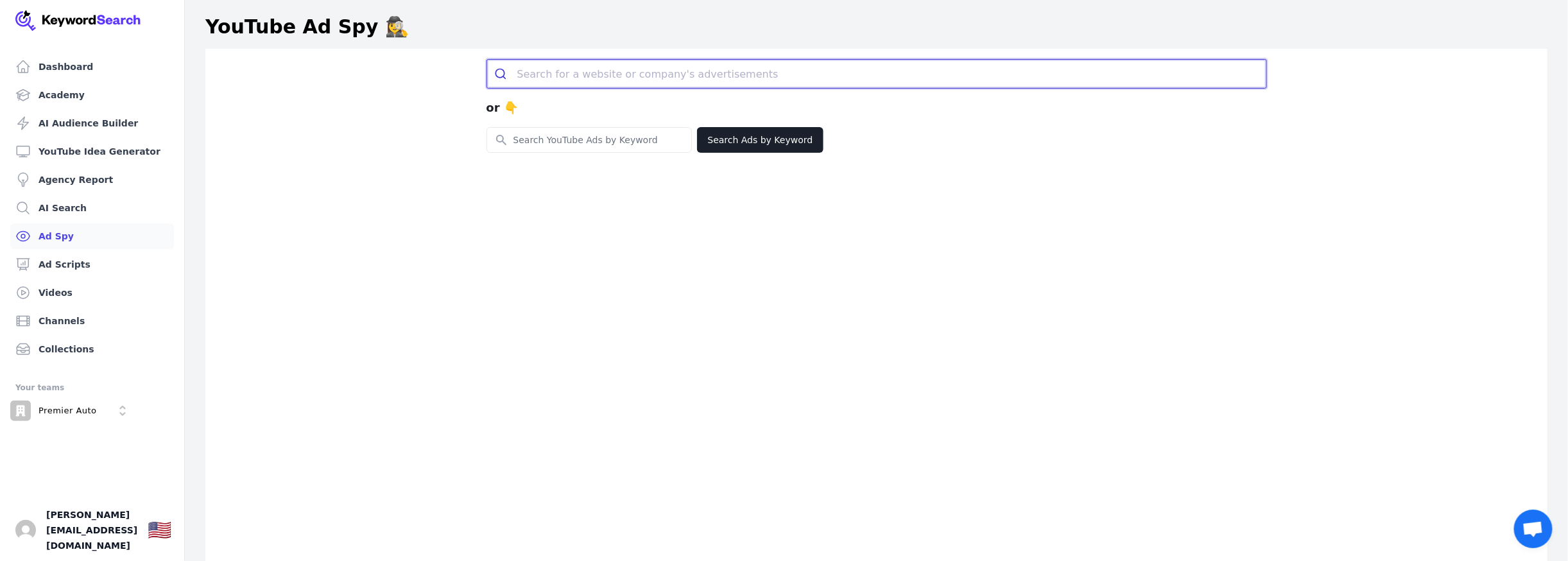
click at [579, 72] on input "search" at bounding box center [892, 73] width 749 height 28
drag, startPoint x: 589, startPoint y: 73, endPoint x: 483, endPoint y: 73, distance: 106.0
click at [483, 73] on div "klipperauto or 👇 Search for YouTube Keywords Search Ads by Keyword" at bounding box center [876, 106] width 822 height 94
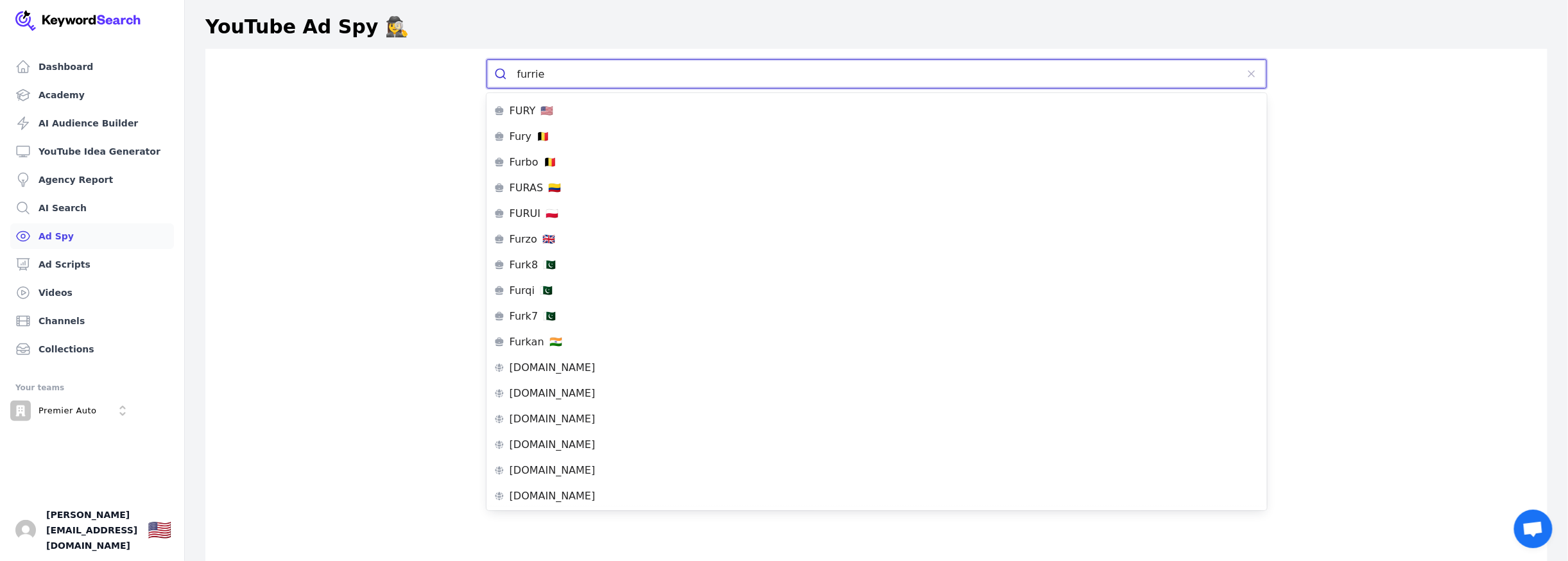
type input "furrier"
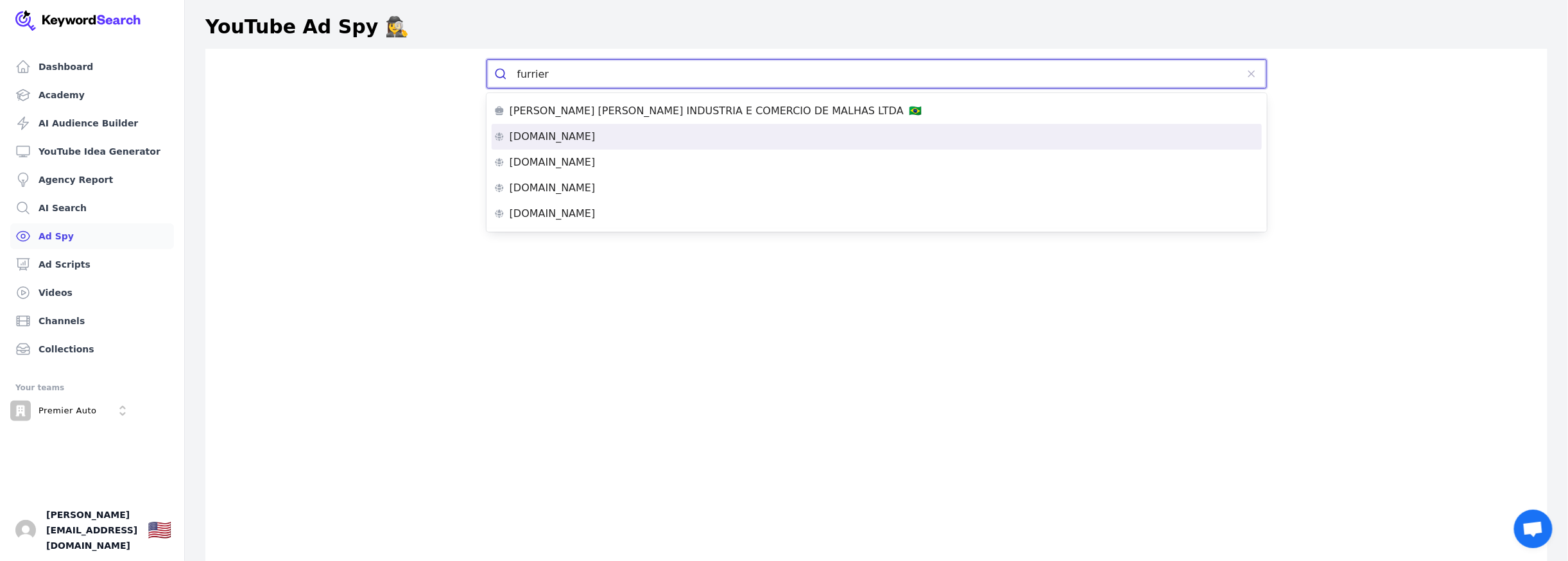
click at [553, 140] on p "[DOMAIN_NAME]" at bounding box center [552, 136] width 86 height 10
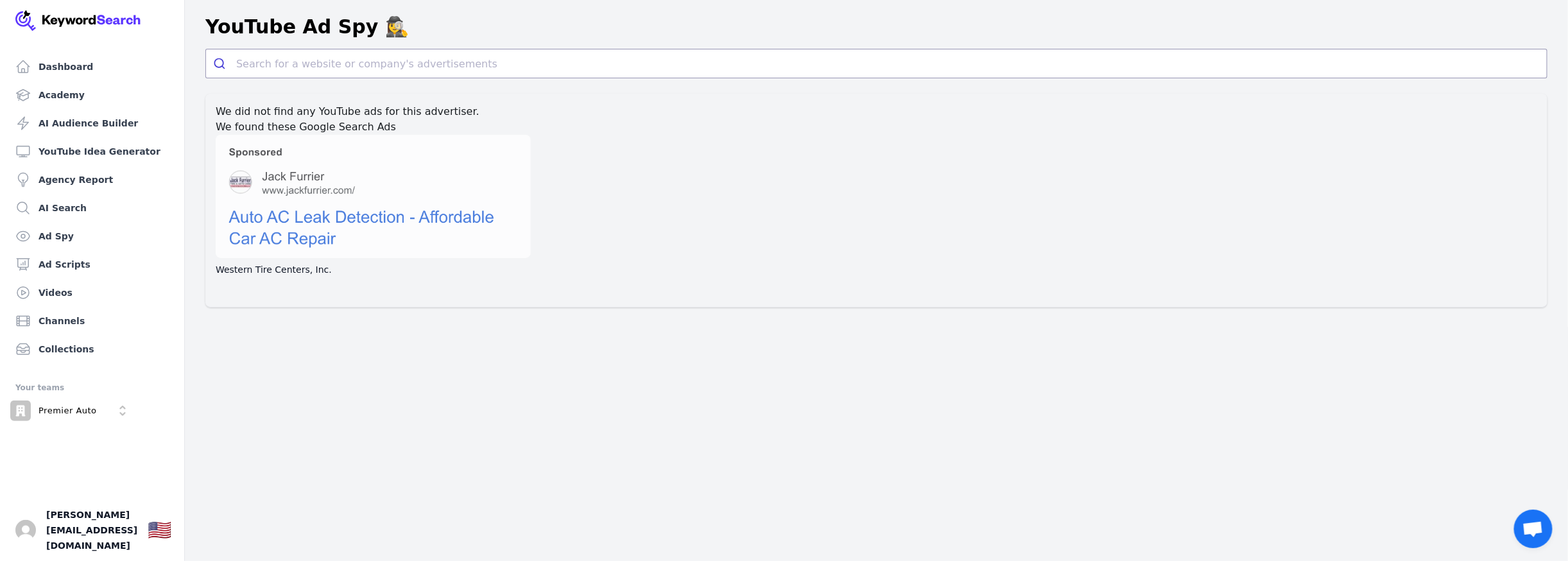
click at [306, 221] on div at bounding box center [373, 196] width 315 height 124
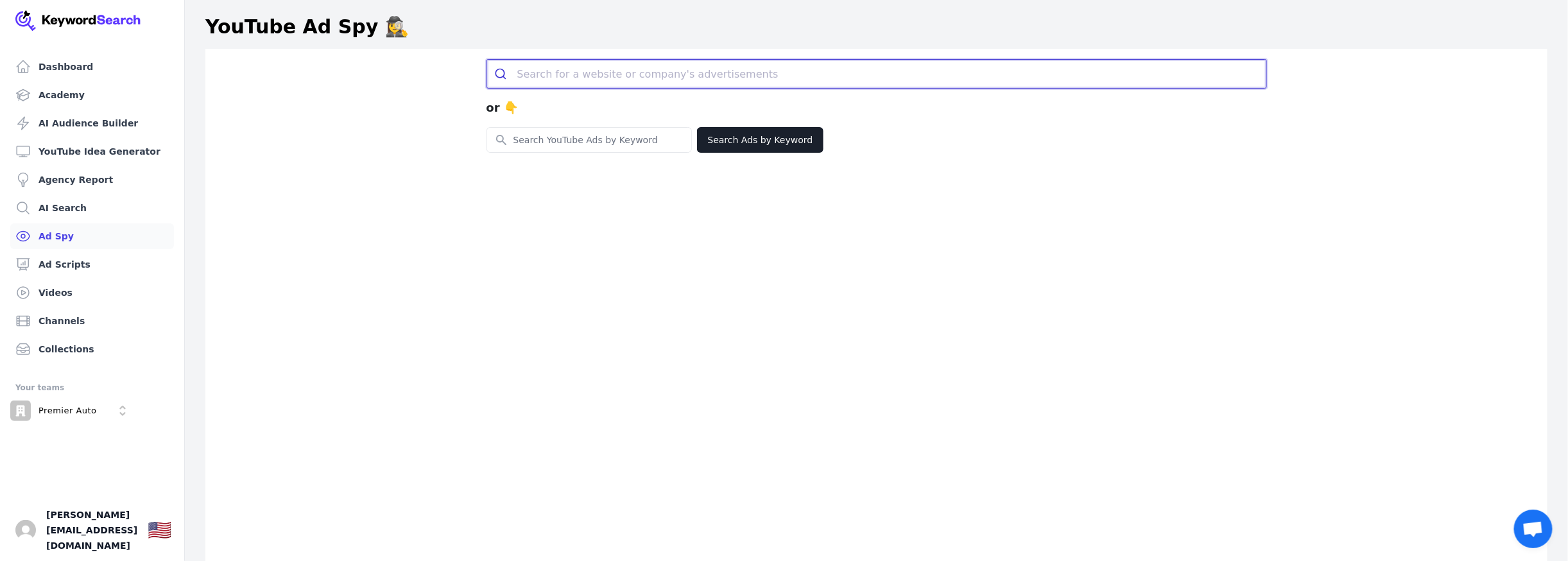
click at [575, 78] on input "search" at bounding box center [892, 73] width 749 height 28
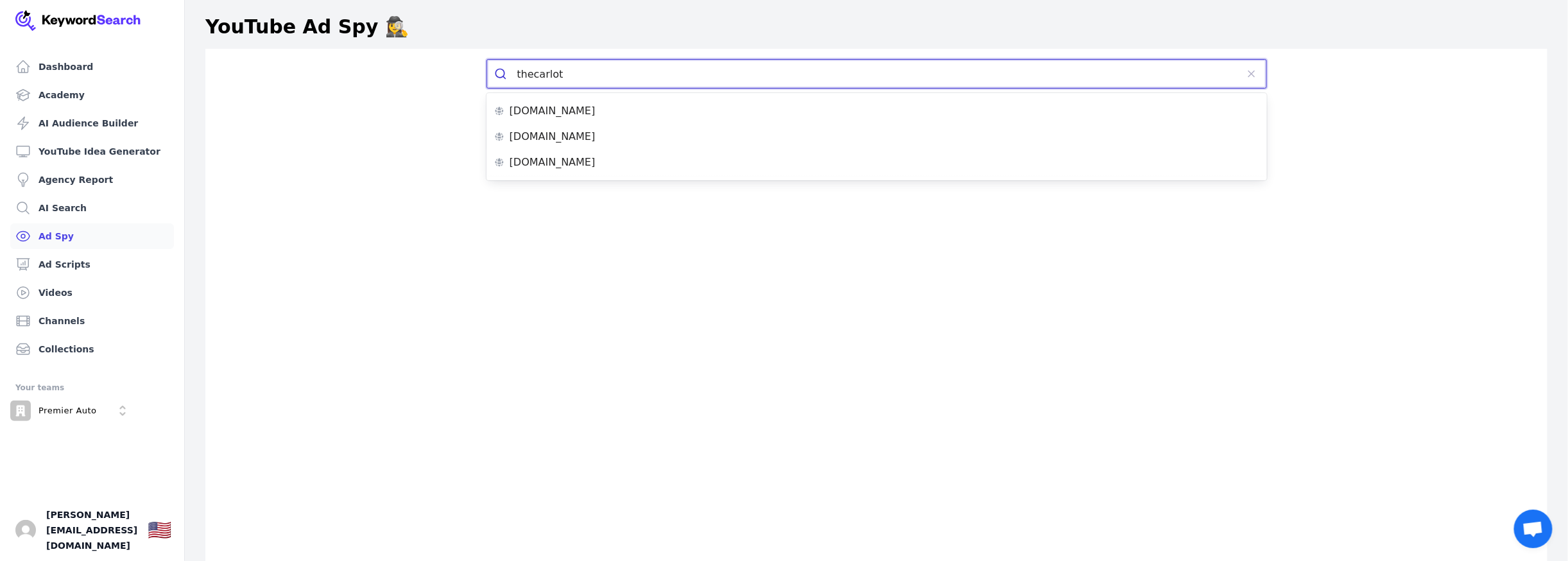
type input "thecarlots"
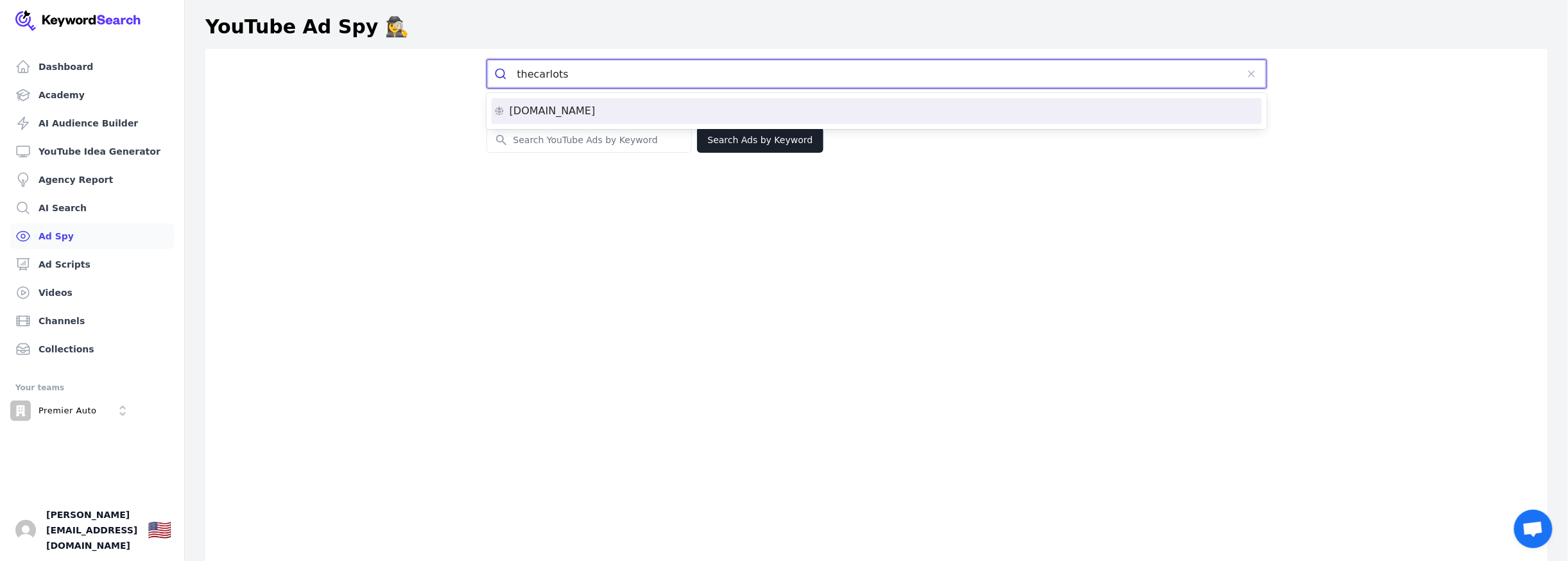
click at [542, 110] on p "[DOMAIN_NAME]" at bounding box center [552, 111] width 86 height 10
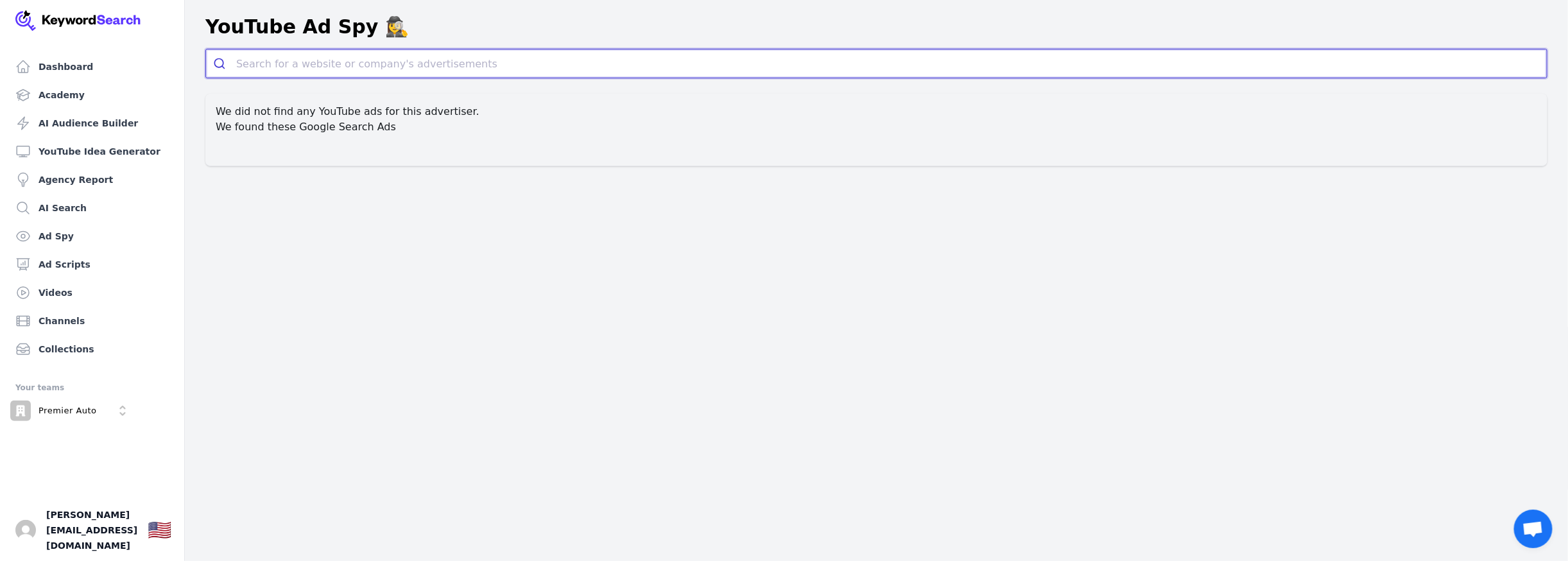
click at [358, 61] on input "search" at bounding box center [892, 63] width 1311 height 28
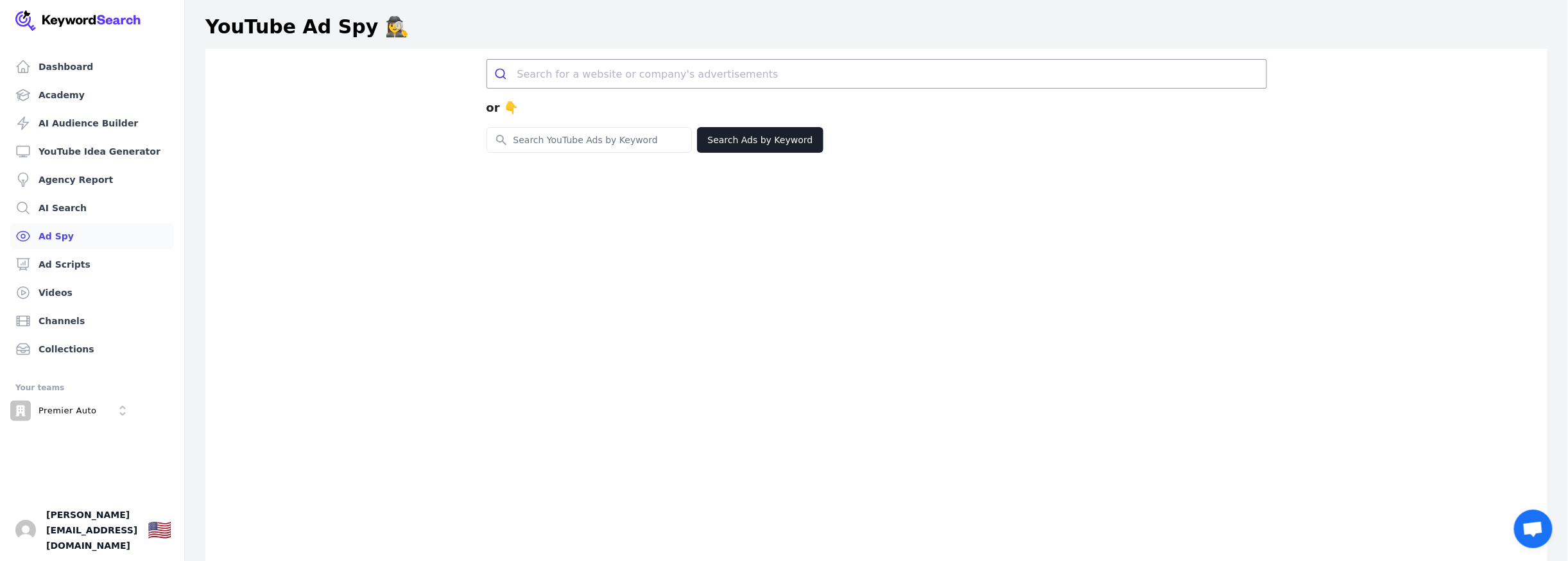
click at [561, 73] on input "search" at bounding box center [892, 73] width 749 height 28
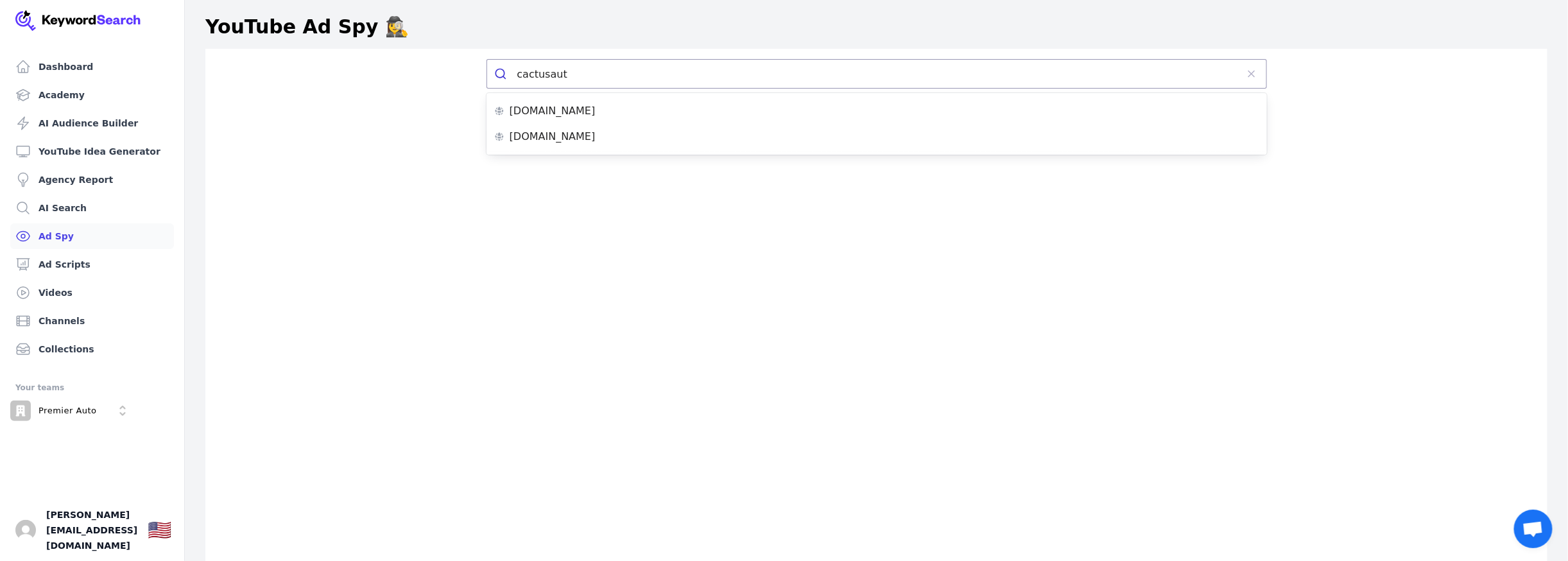
type input "cactusauto"
click at [547, 108] on p "[DOMAIN_NAME]" at bounding box center [552, 111] width 86 height 10
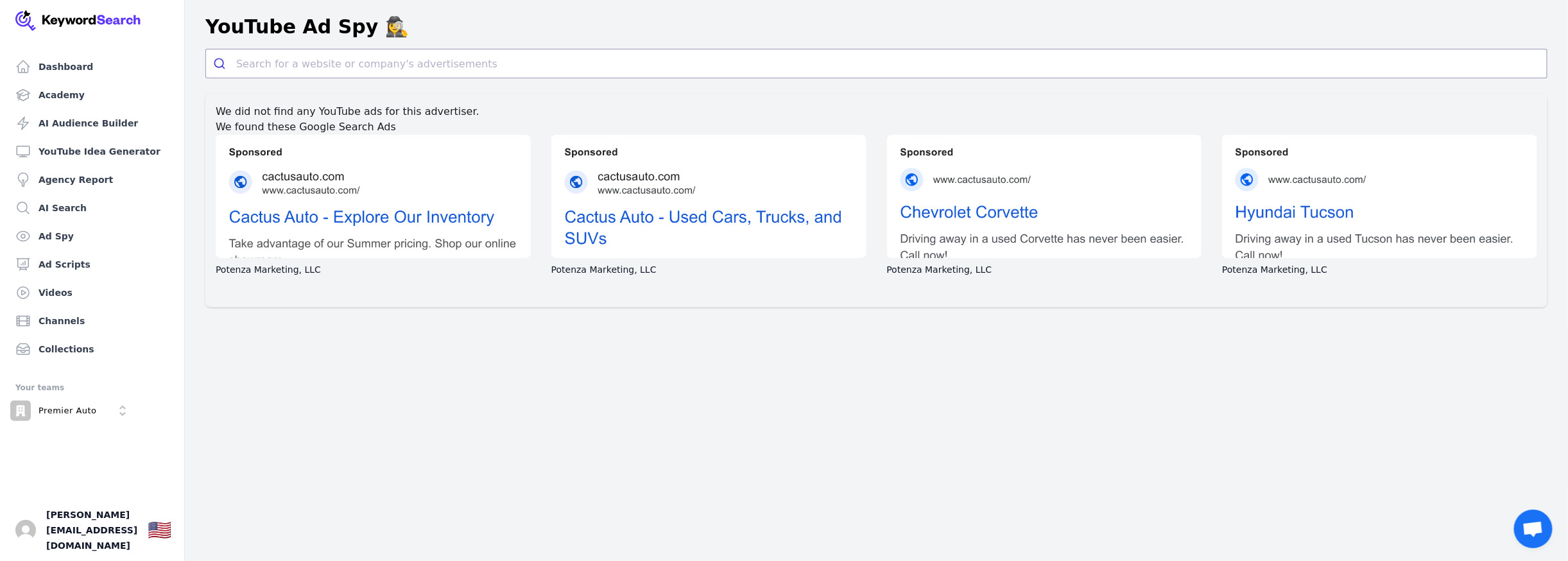
click at [584, 271] on li "Potenza Marketing, LLC" at bounding box center [709, 205] width 315 height 141
drag, startPoint x: 332, startPoint y: 274, endPoint x: 205, endPoint y: 264, distance: 127.4
click at [205, 264] on div "We did not find any YouTube ads for this advertiser. We found these Google Sear…" at bounding box center [876, 200] width 1342 height 214
copy p "Potenza Marketing, LLC"
click at [85, 19] on img at bounding box center [78, 20] width 126 height 20
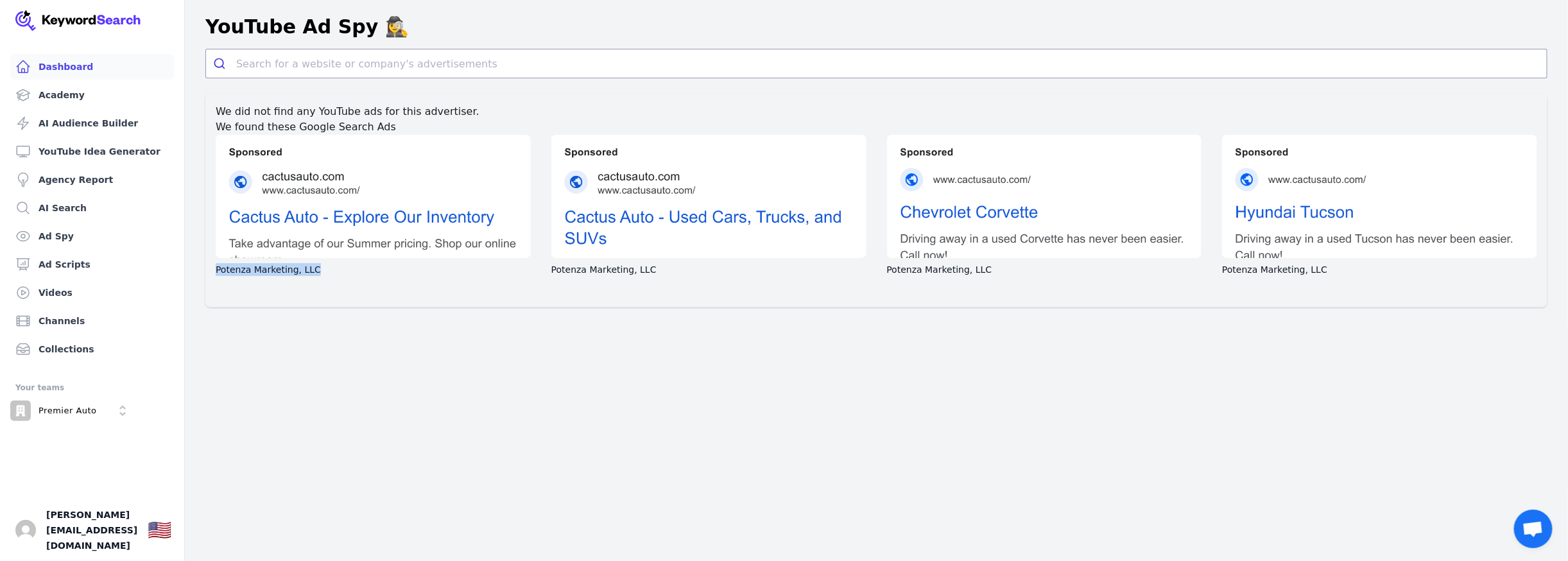
click at [48, 68] on link "Dashboard" at bounding box center [92, 67] width 164 height 26
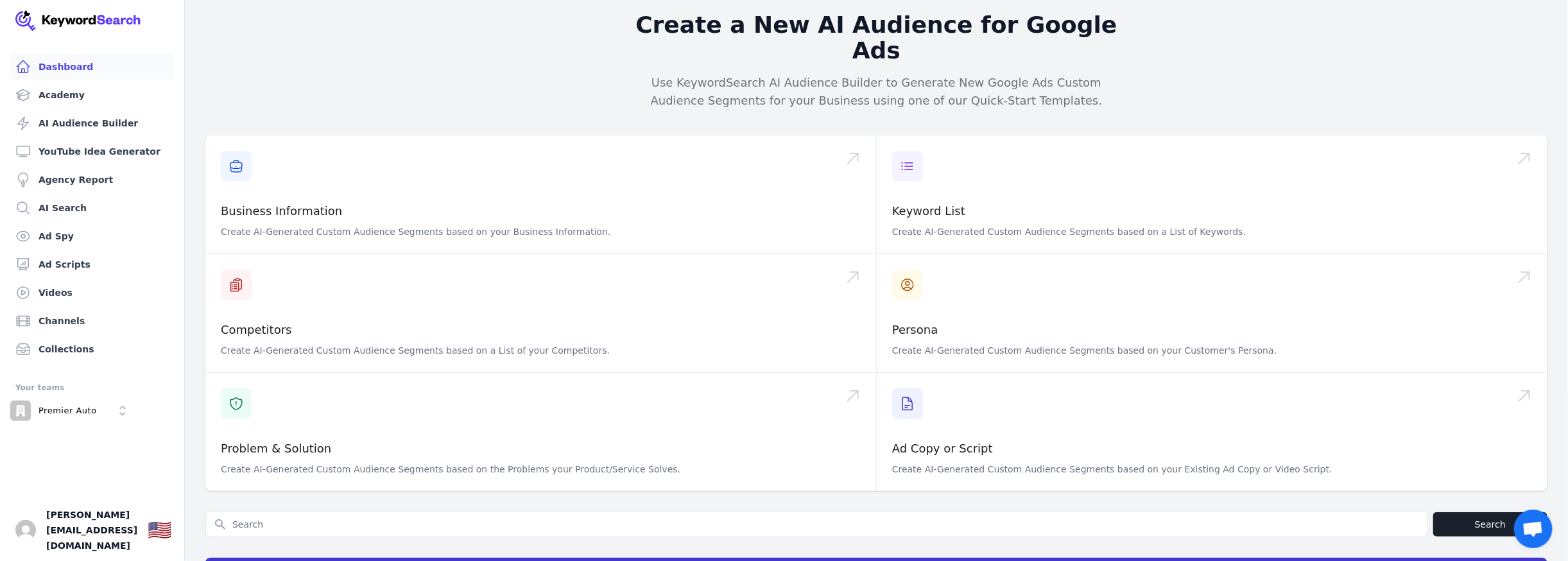
scroll to position [382, 0]
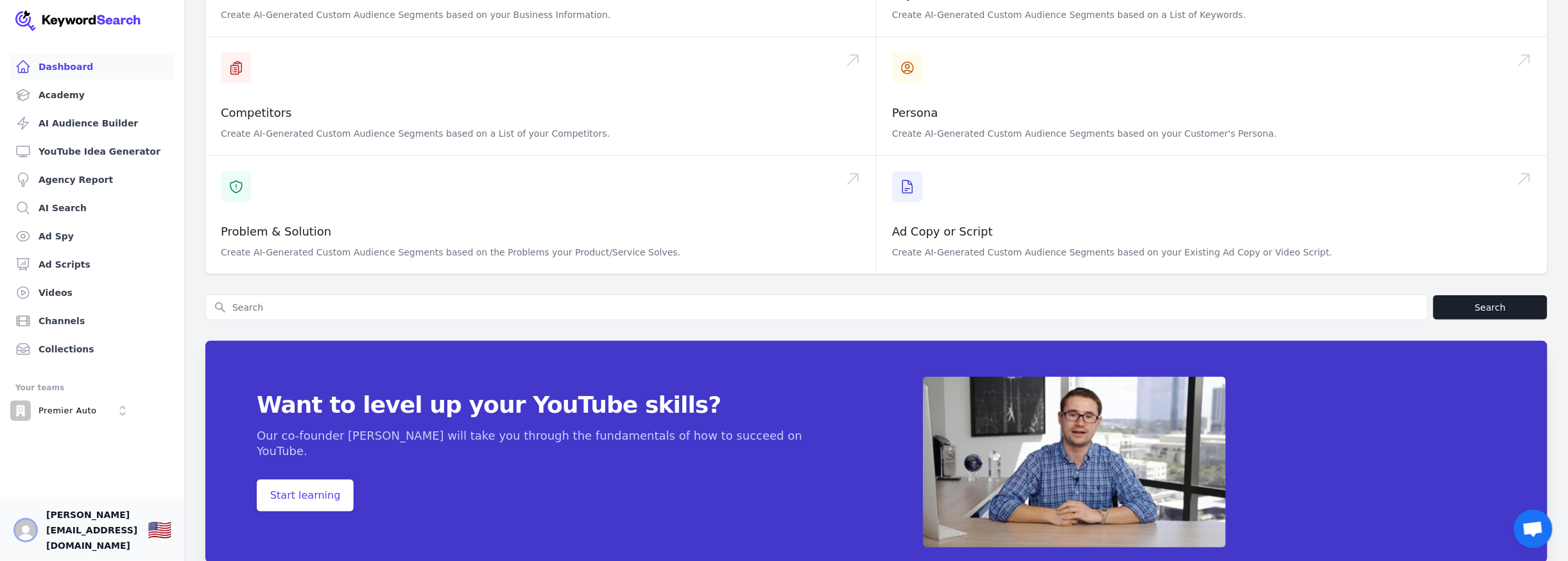
click at [23, 537] on img "Open user button" at bounding box center [25, 530] width 20 height 20
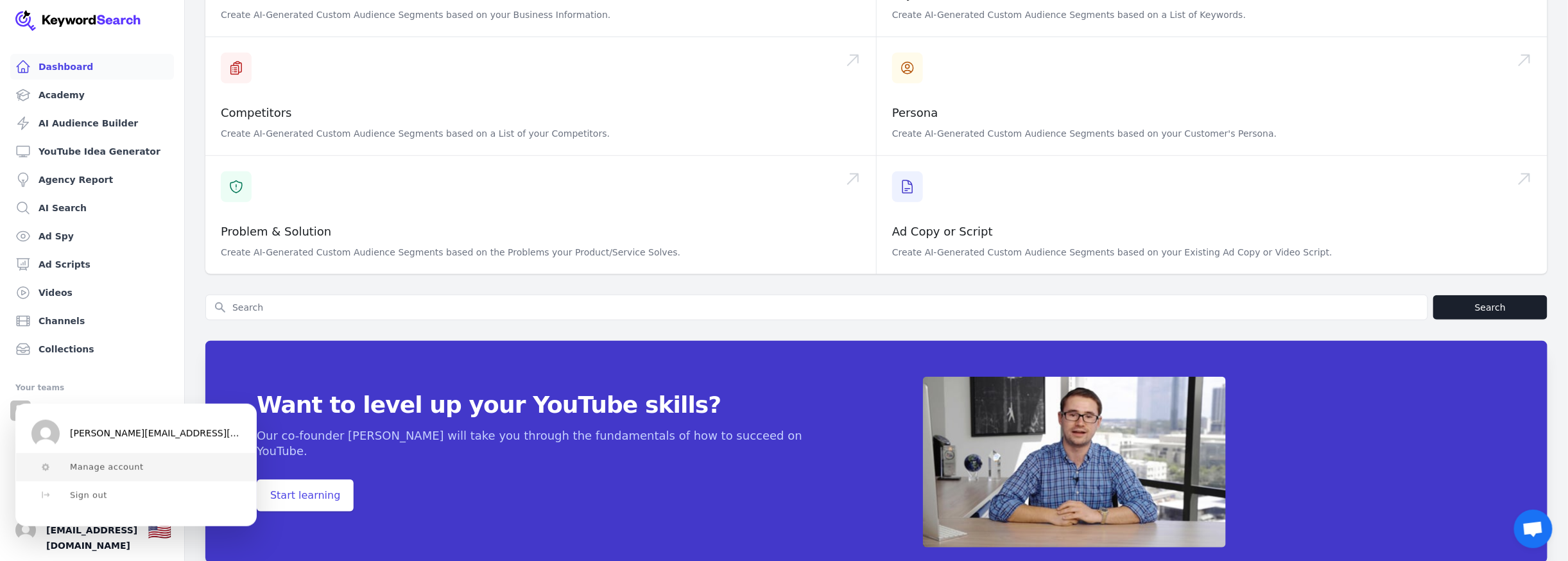
click at [122, 471] on span "Manage account" at bounding box center [107, 467] width 73 height 10
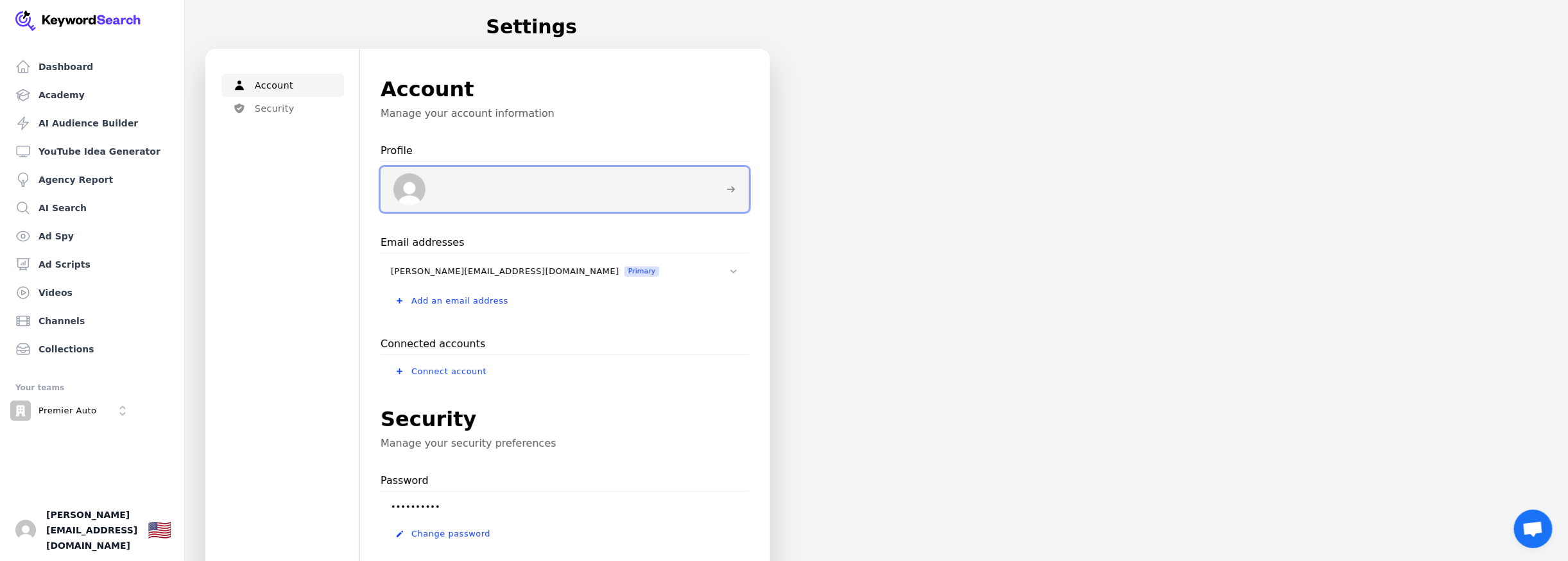
click at [414, 192] on img at bounding box center [409, 190] width 32 height 32
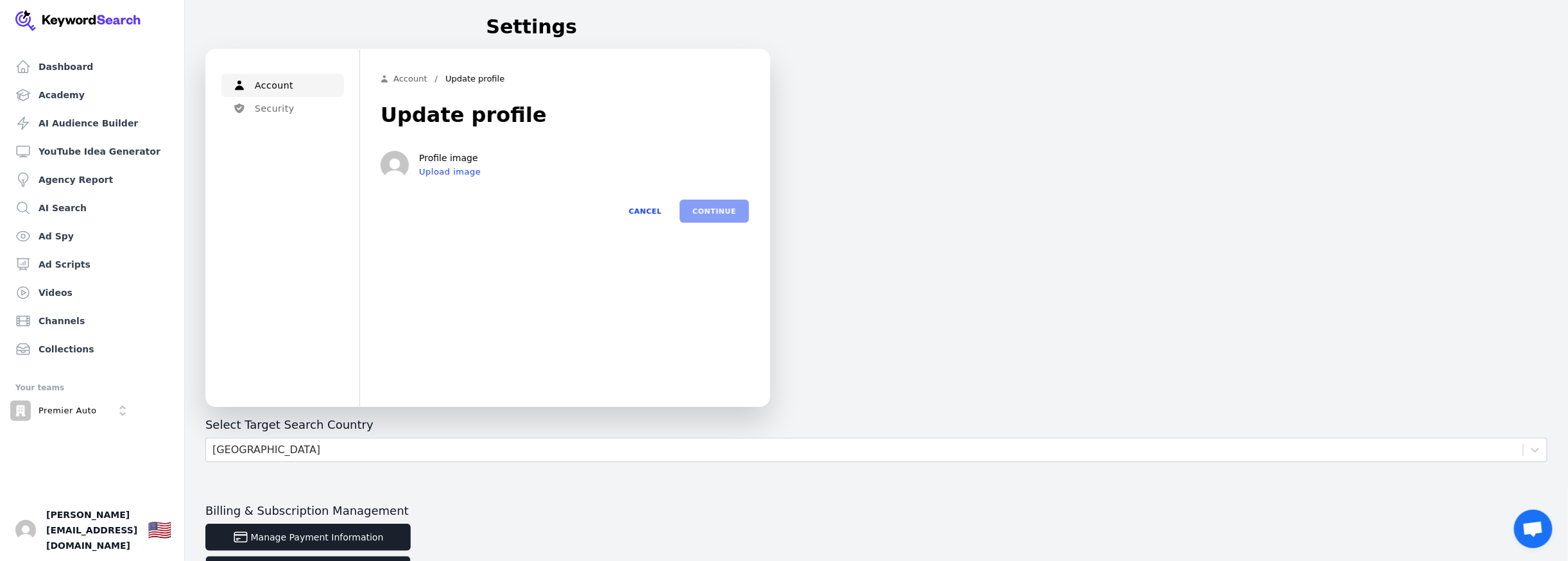
click at [716, 210] on div "Continue Cancel" at bounding box center [565, 211] width 368 height 23
click at [654, 215] on button "Cancel" at bounding box center [645, 211] width 58 height 23
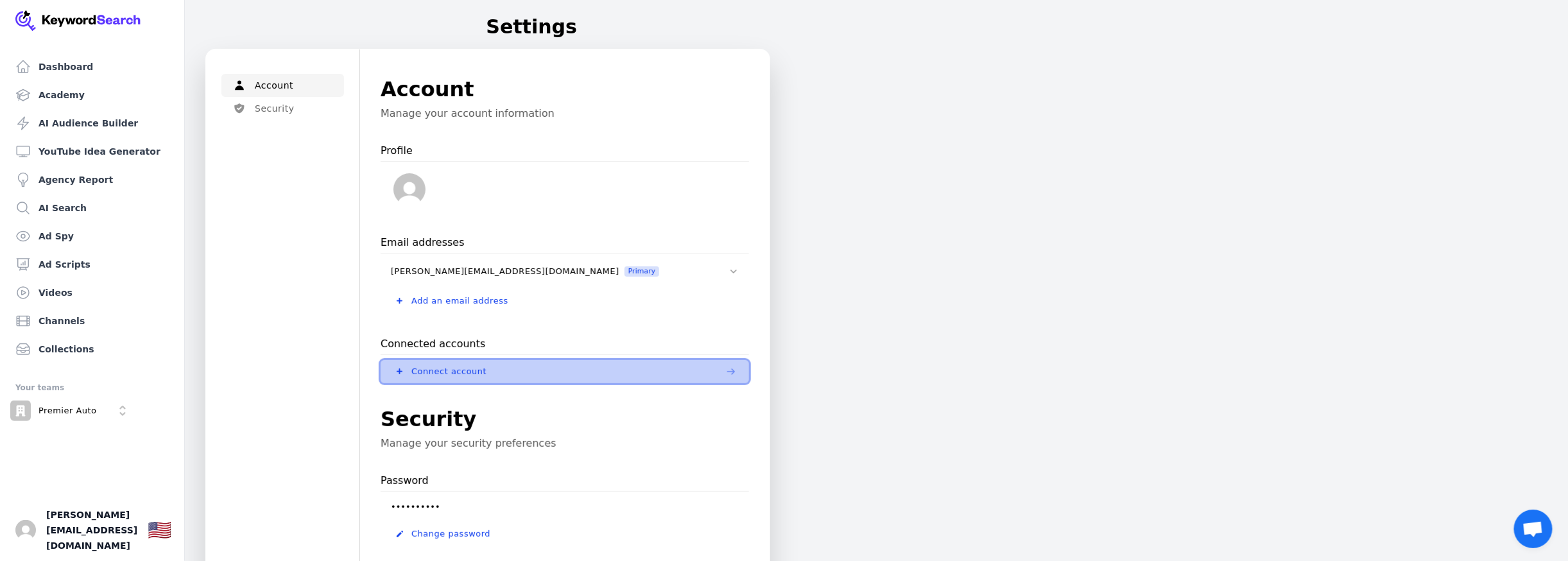
click at [426, 366] on span "Connect account" at bounding box center [449, 371] width 75 height 10
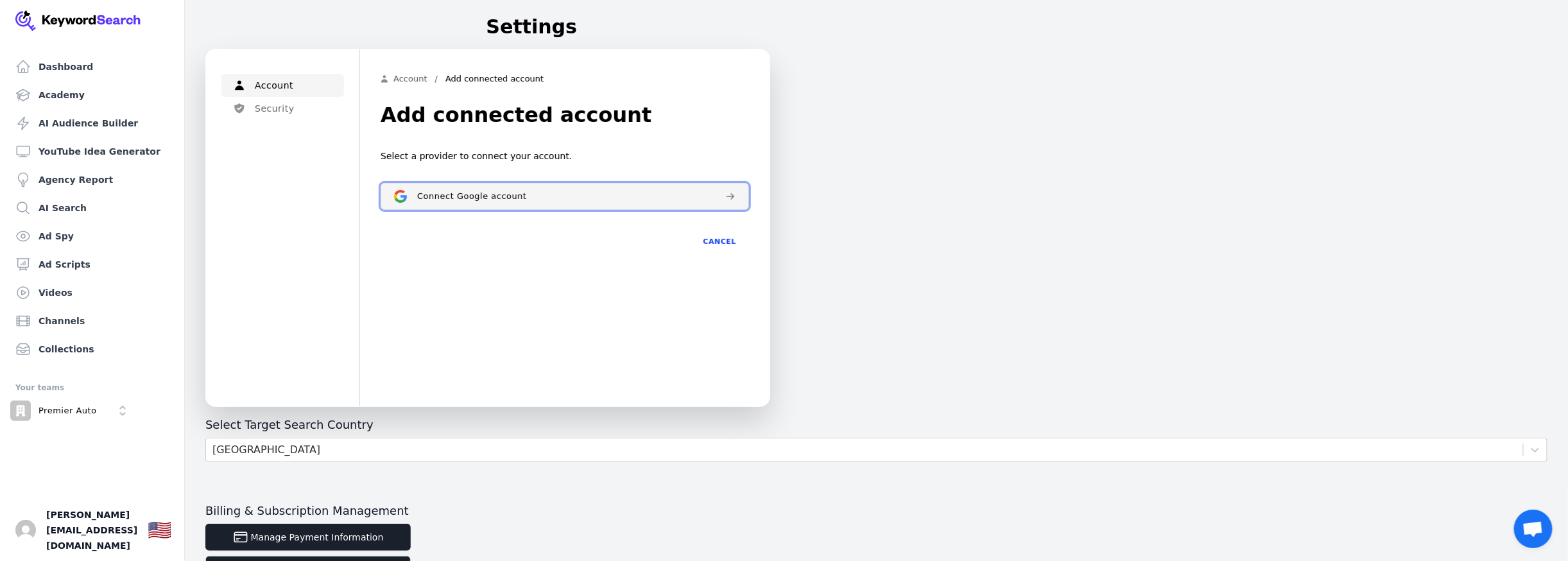
click at [485, 196] on span "Connect Google account" at bounding box center [472, 196] width 110 height 10
